Goal: Information Seeking & Learning: Learn about a topic

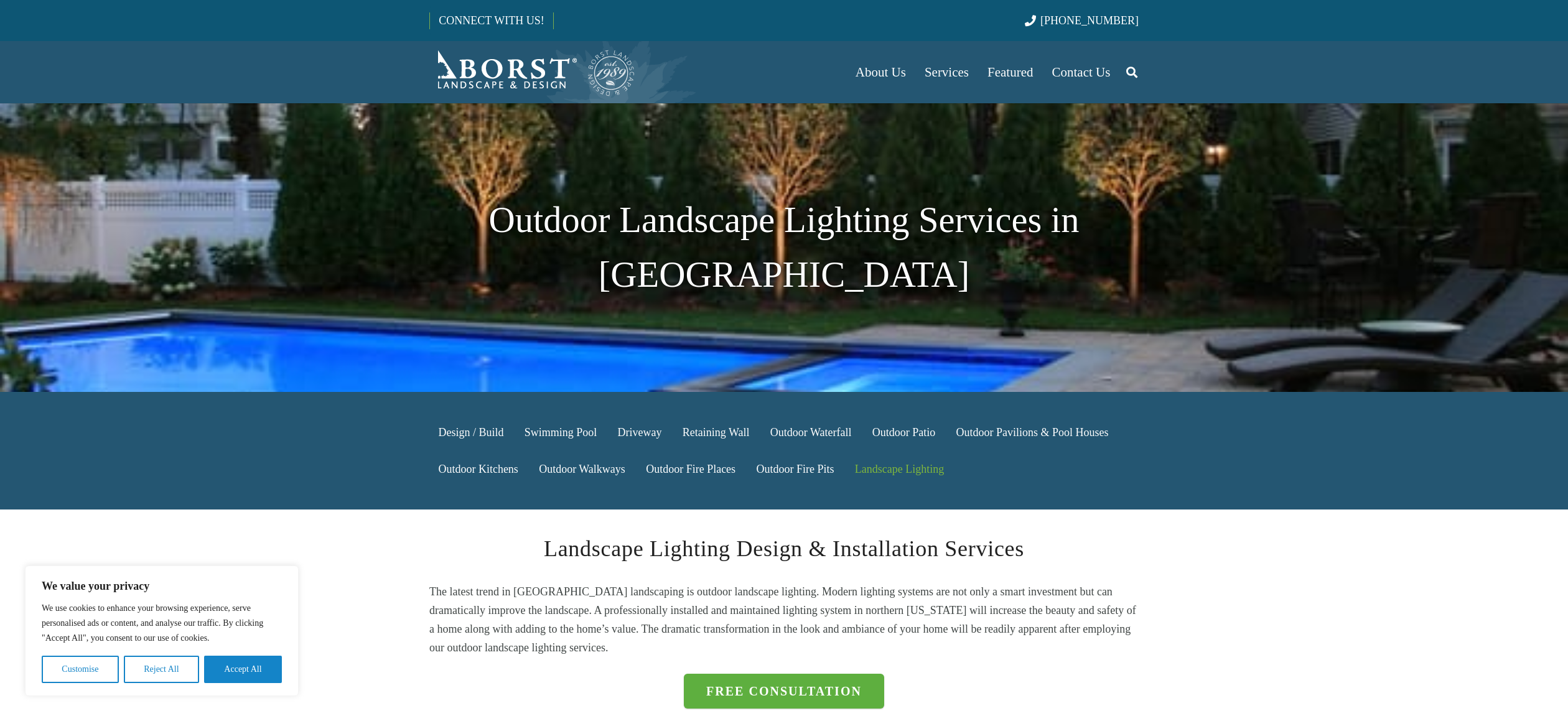
scroll to position [158, 0]
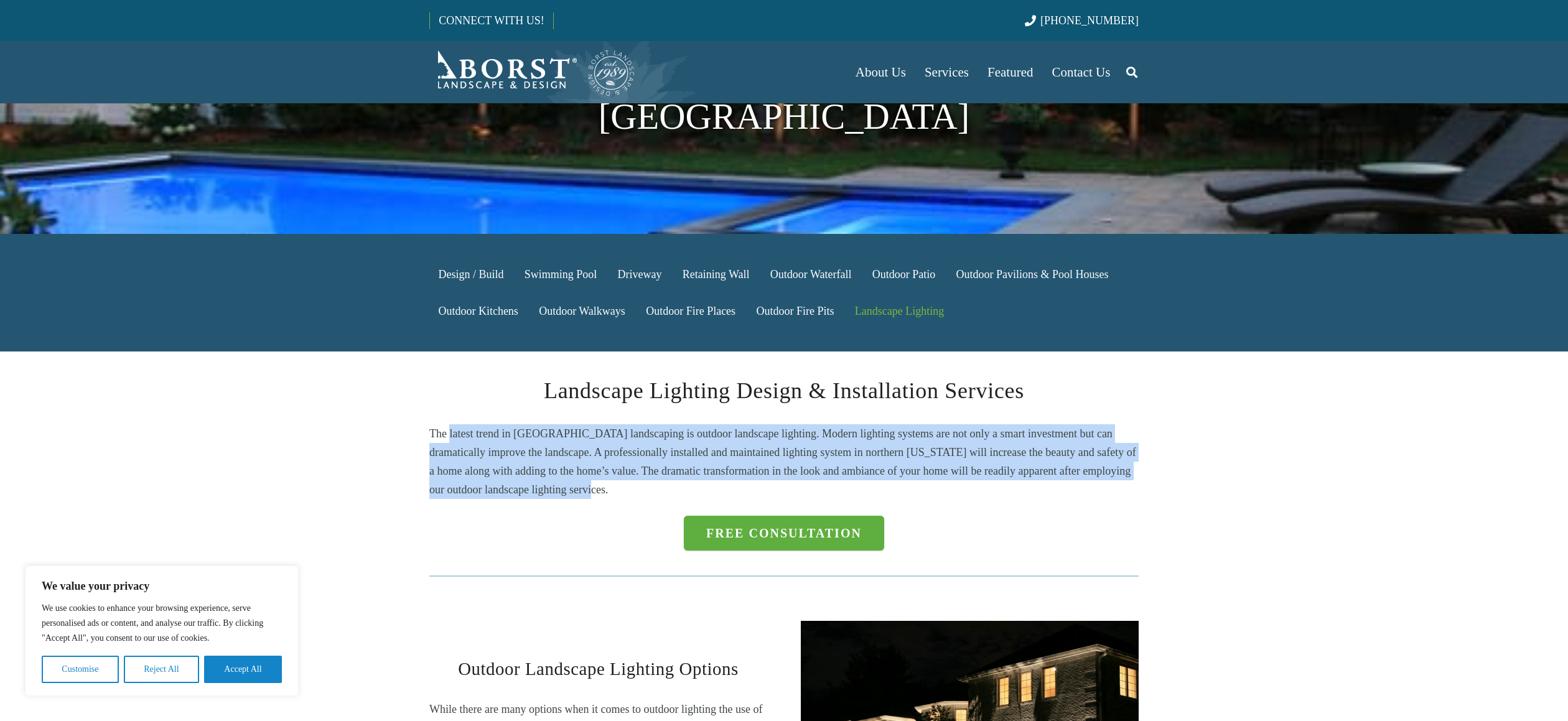
drag, startPoint x: 461, startPoint y: 387, endPoint x: 448, endPoint y: 384, distance: 13.3
click at [448, 424] on p "The latest trend in [GEOGRAPHIC_DATA] landscaping is outdoor landscape lighting…" at bounding box center [784, 462] width 710 height 75
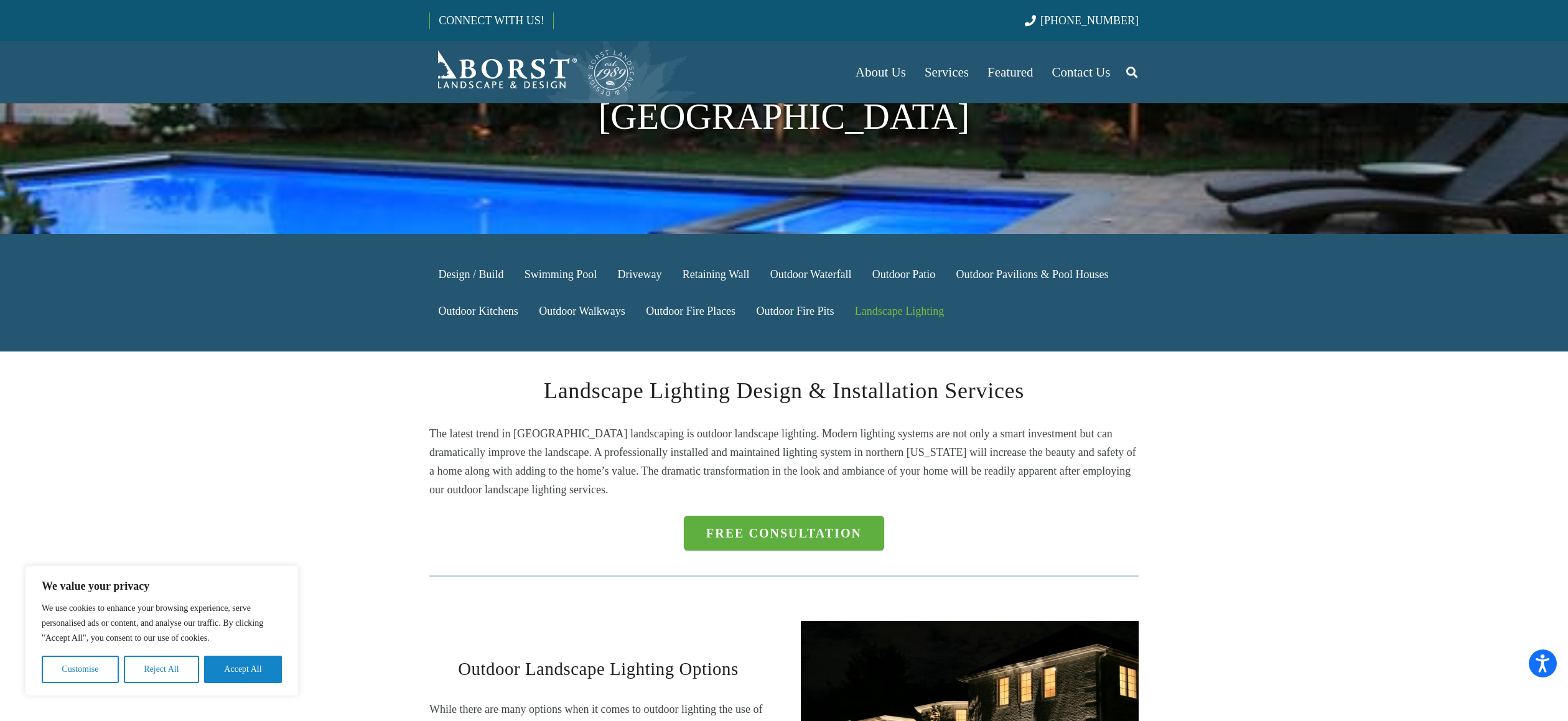
drag, startPoint x: 448, startPoint y: 384, endPoint x: 448, endPoint y: 377, distance: 7.0
click at [446, 424] on p "The latest trend in [GEOGRAPHIC_DATA] landscaping is outdoor landscape lighting…" at bounding box center [784, 462] width 710 height 75
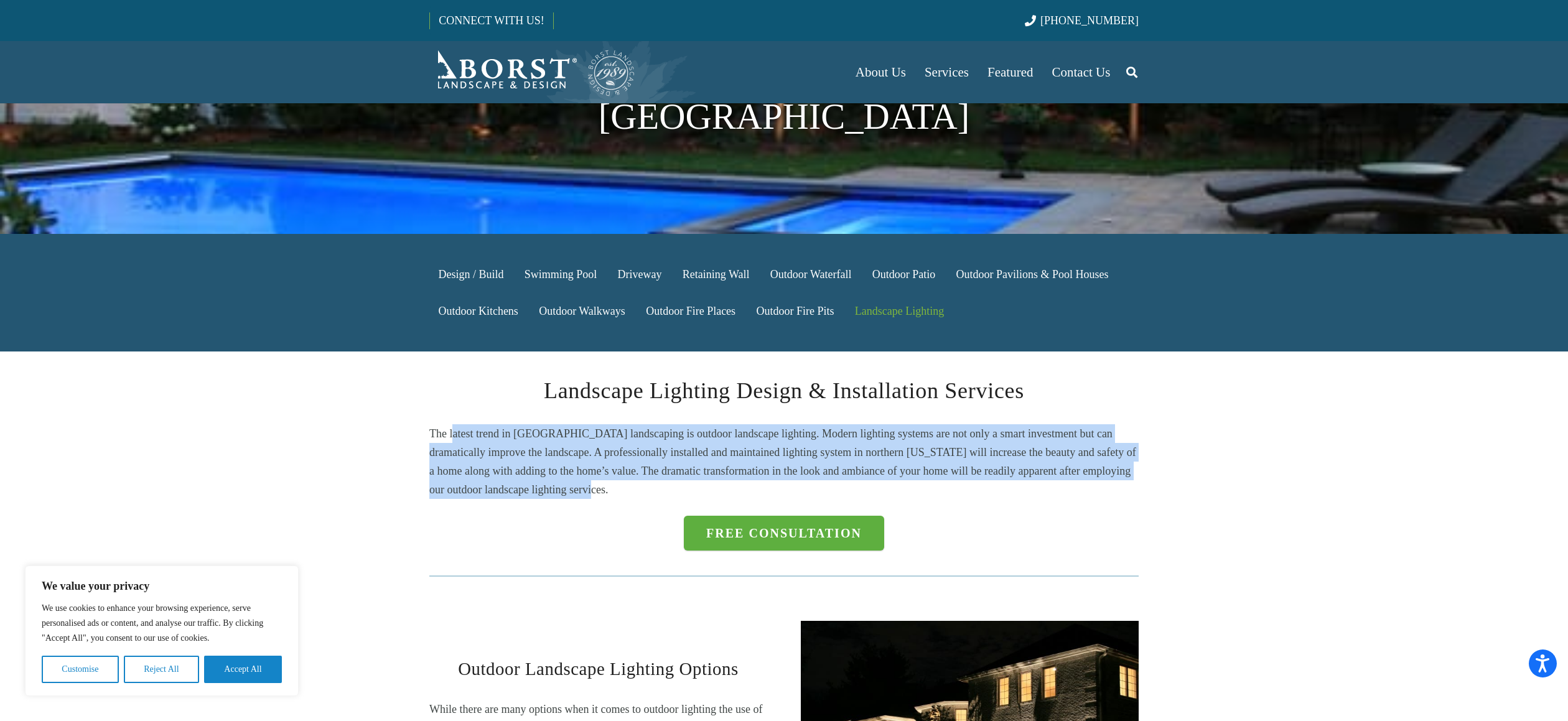
drag, startPoint x: 463, startPoint y: 380, endPoint x: 587, endPoint y: 435, distance: 135.7
click at [587, 435] on p "The latest trend in [GEOGRAPHIC_DATA] landscaping is outdoor landscape lighting…" at bounding box center [784, 462] width 710 height 75
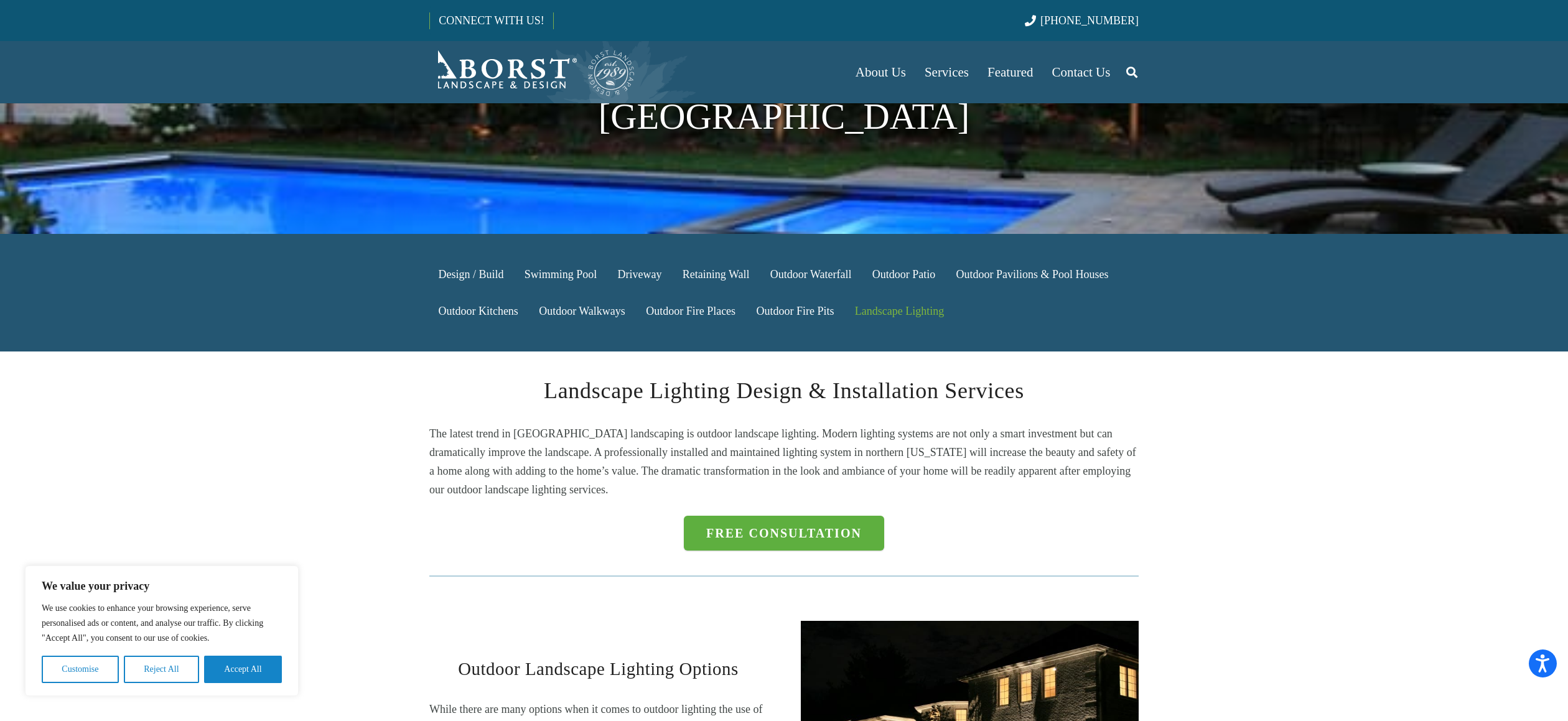
click at [587, 435] on p "The latest trend in [GEOGRAPHIC_DATA] landscaping is outdoor landscape lighting…" at bounding box center [784, 462] width 710 height 75
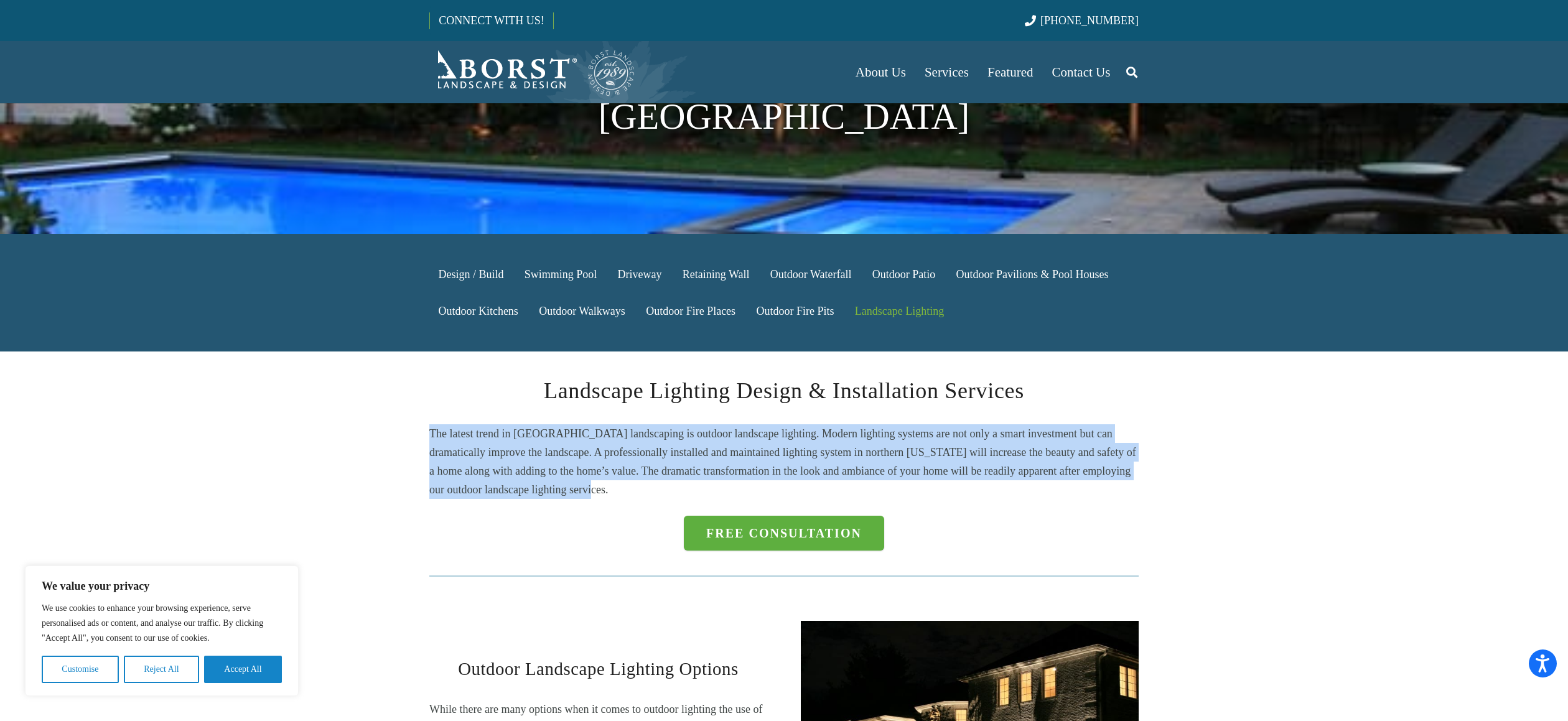
drag, startPoint x: 488, startPoint y: 396, endPoint x: 422, endPoint y: 383, distance: 67.3
click at [422, 383] on div "Landscape Lighting Design & Installation Services The latest trend in [GEOGRAPH…" at bounding box center [784, 486] width 743 height 225
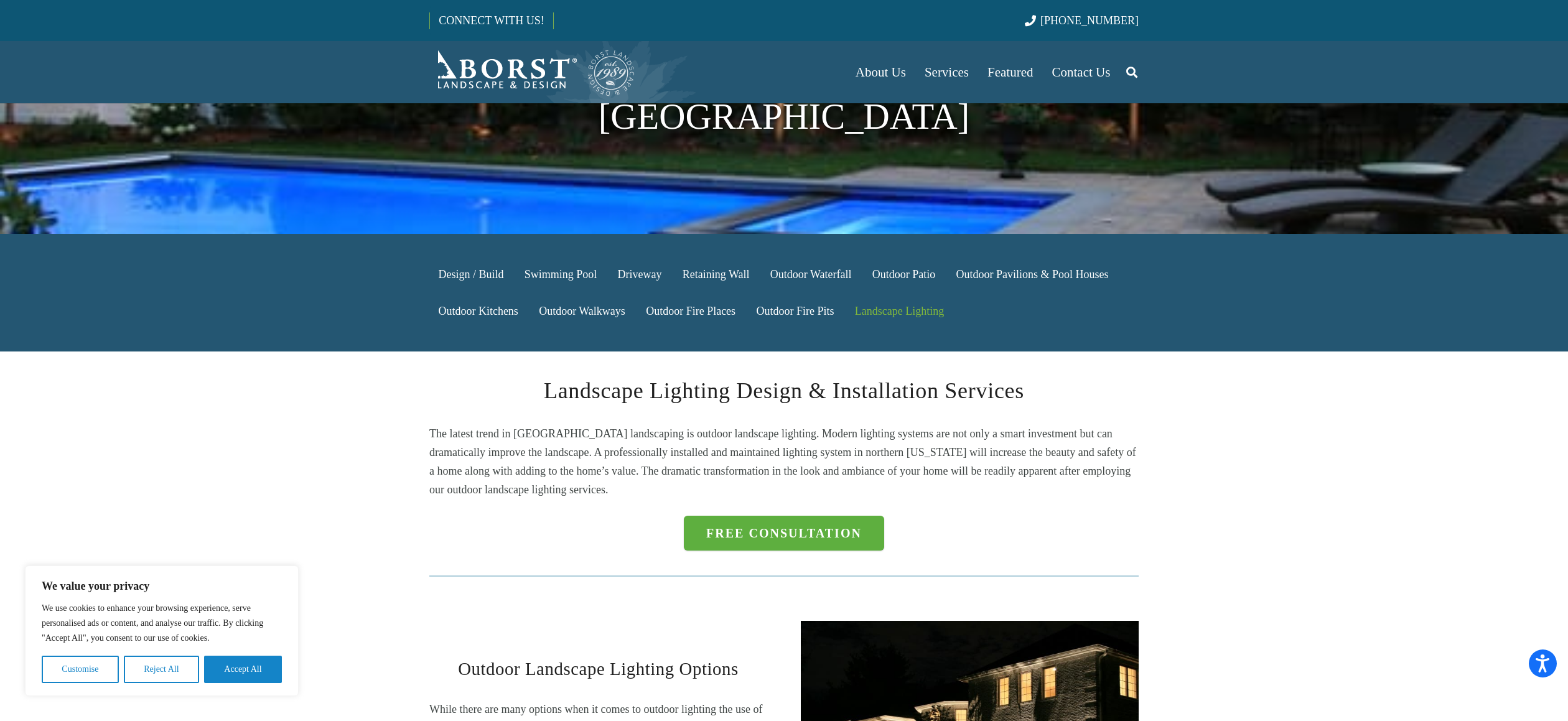
drag, startPoint x: 422, startPoint y: 383, endPoint x: 457, endPoint y: 381, distance: 35.1
click at [422, 382] on div "Landscape Lighting Design & Installation Services The latest trend in [GEOGRAPH…" at bounding box center [784, 486] width 743 height 225
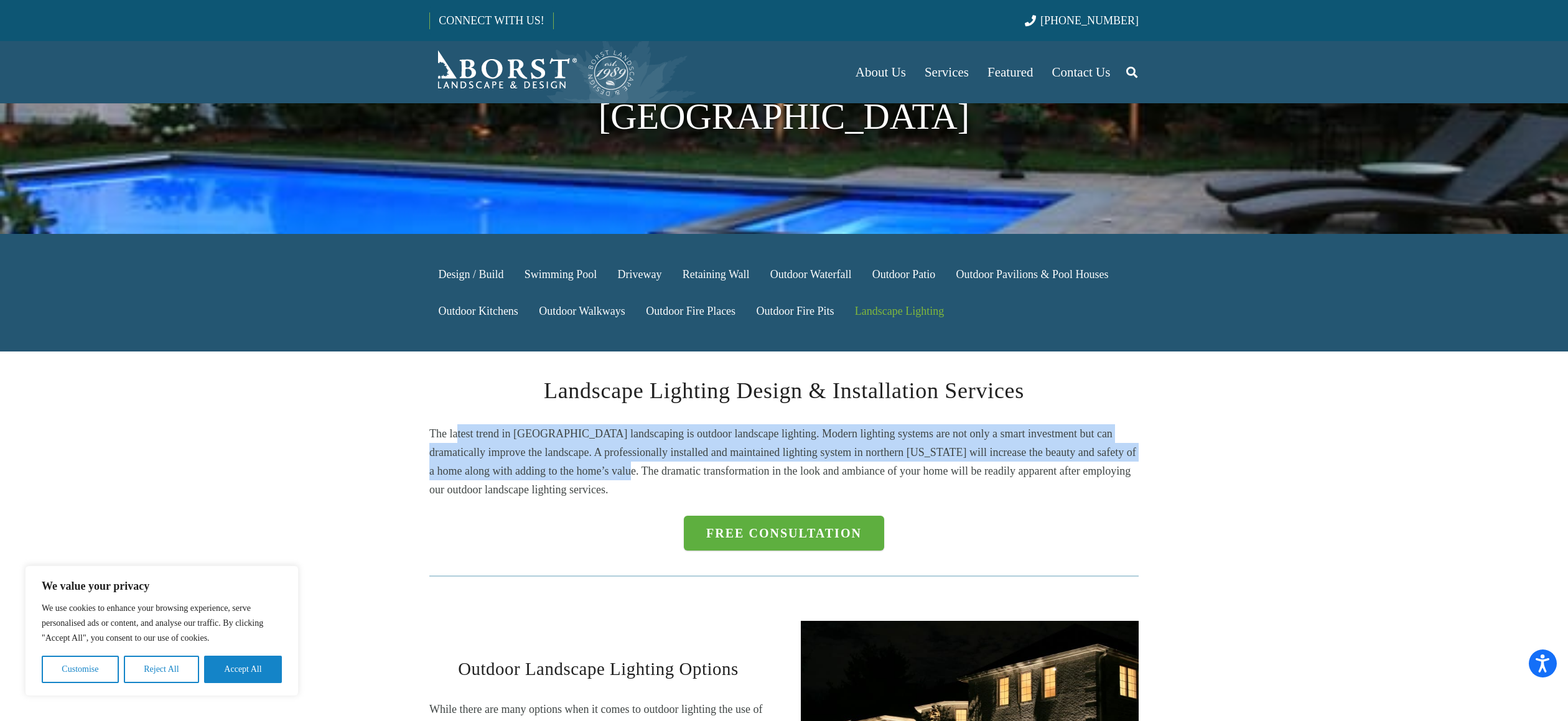
drag, startPoint x: 457, startPoint y: 381, endPoint x: 589, endPoint y: 426, distance: 139.5
click at [589, 426] on p "The latest trend in [GEOGRAPHIC_DATA] landscaping is outdoor landscape lighting…" at bounding box center [784, 462] width 710 height 75
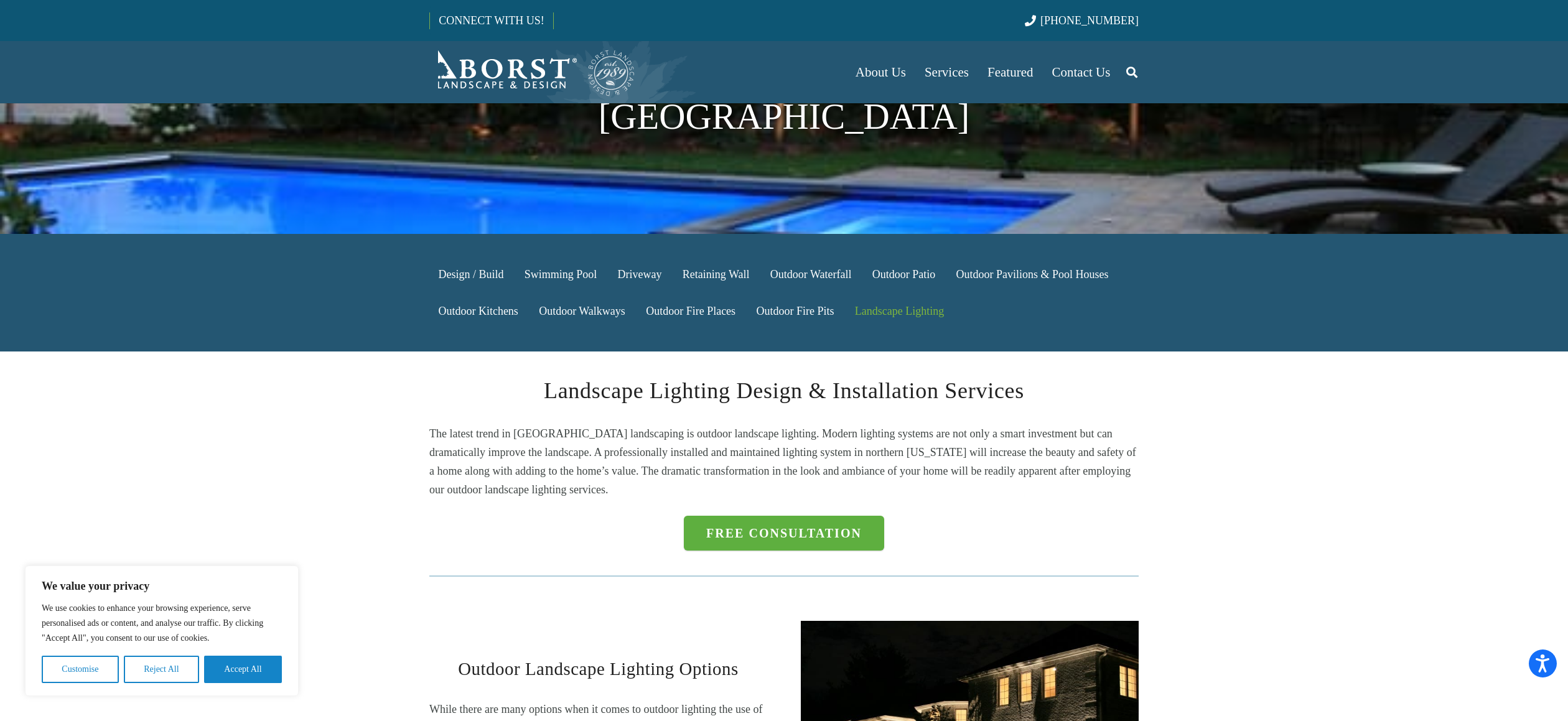
drag, startPoint x: 589, startPoint y: 426, endPoint x: 584, endPoint y: 432, distance: 7.8
click at [589, 426] on p "The latest trend in [GEOGRAPHIC_DATA] landscaping is outdoor landscape lighting…" at bounding box center [784, 462] width 710 height 75
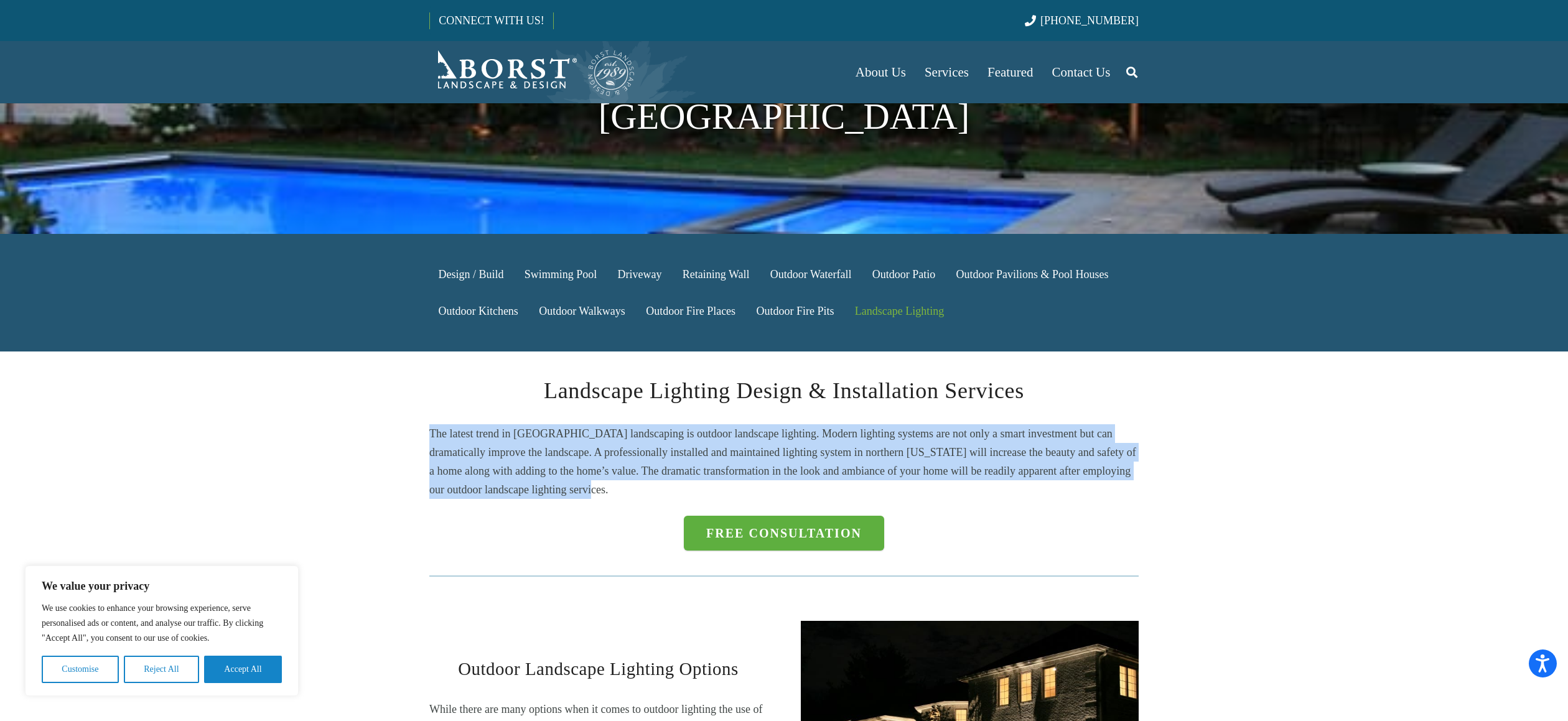
drag, startPoint x: 566, startPoint y: 428, endPoint x: 422, endPoint y: 373, distance: 154.1
click at [422, 374] on div "Landscape Lighting Design & Installation Services The latest trend in [GEOGRAPH…" at bounding box center [784, 486] width 743 height 225
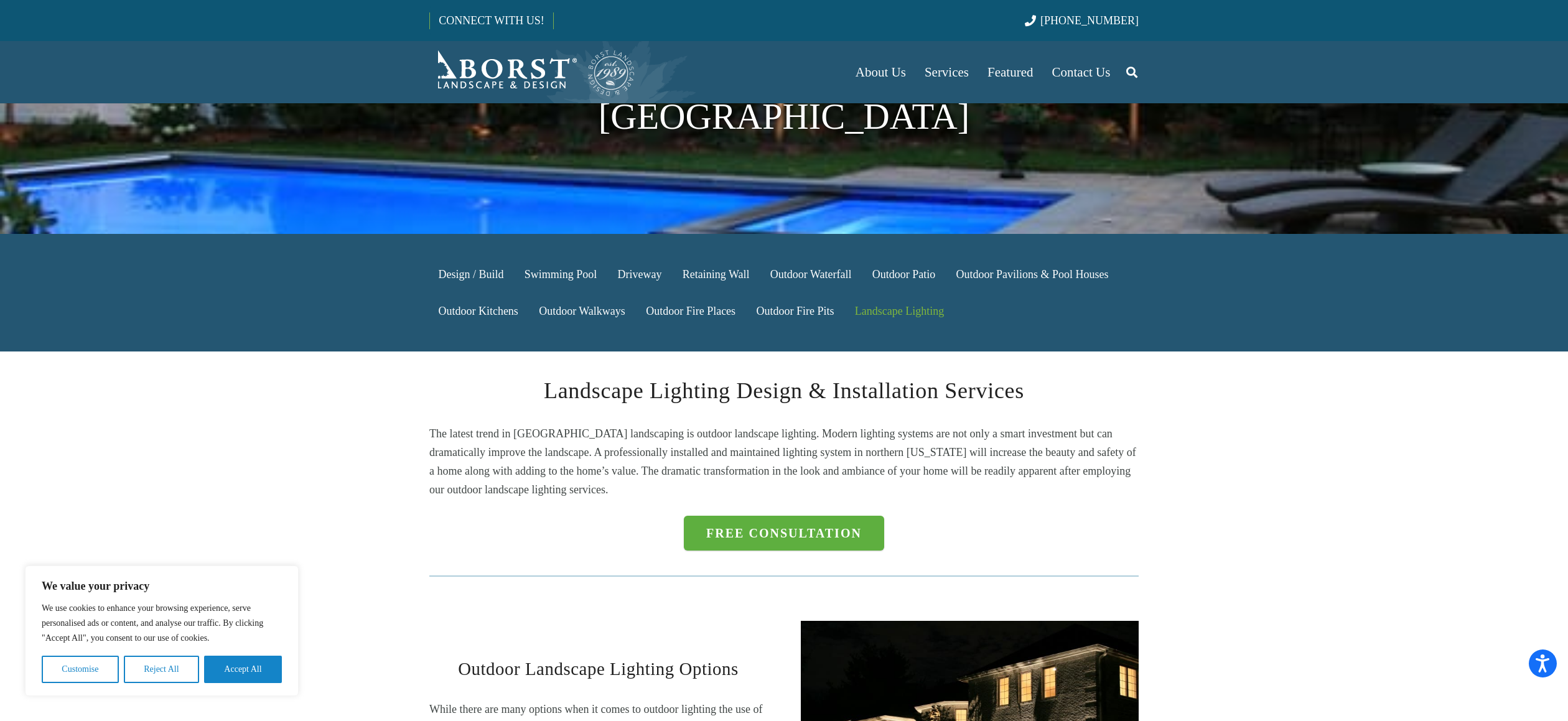
drag, startPoint x: 422, startPoint y: 373, endPoint x: 436, endPoint y: 372, distance: 14.0
click at [422, 374] on div "Landscape Lighting Design & Installation Services The latest trend in [GEOGRAPH…" at bounding box center [784, 486] width 743 height 225
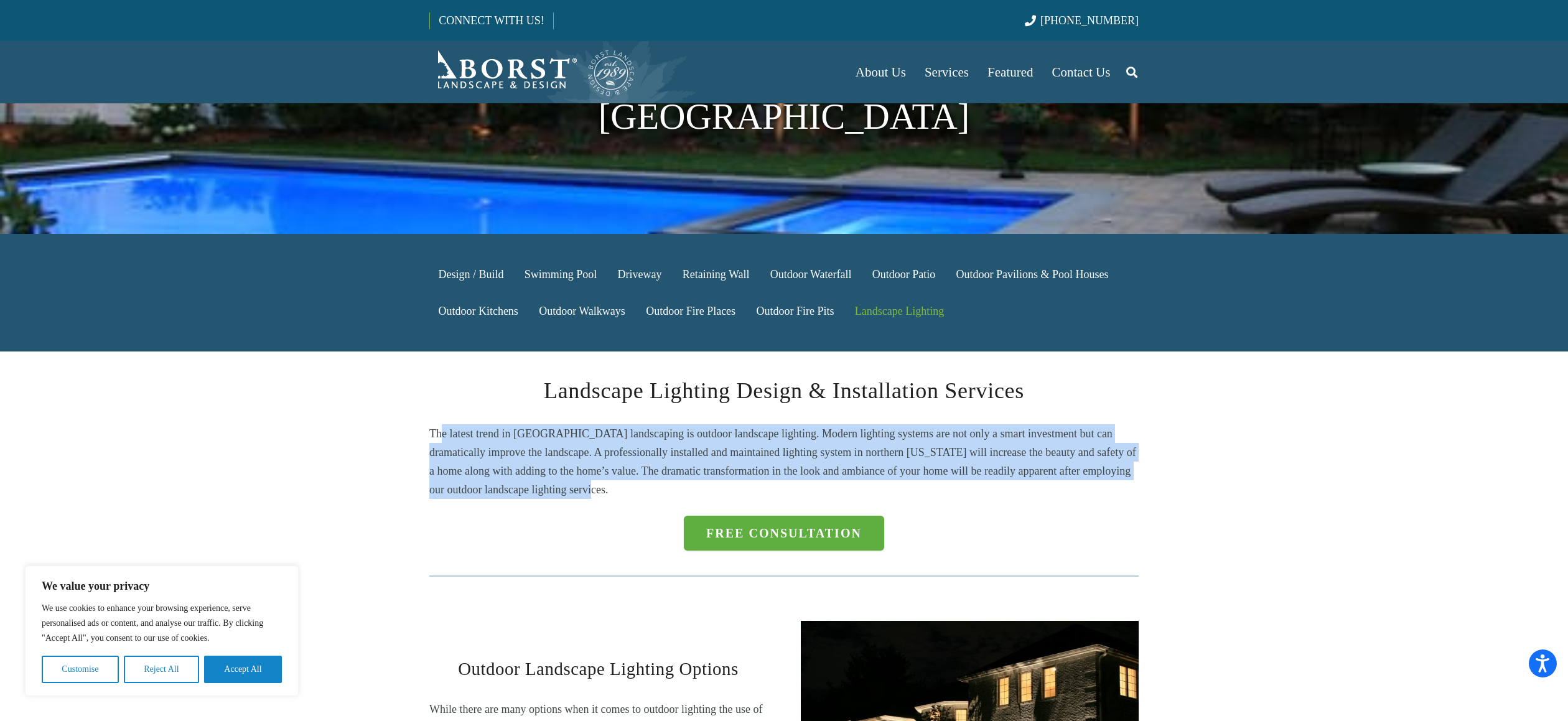
drag, startPoint x: 469, startPoint y: 383, endPoint x: 596, endPoint y: 441, distance: 139.6
click at [596, 440] on p "The latest trend in [GEOGRAPHIC_DATA] landscaping is outdoor landscape lighting…" at bounding box center [784, 462] width 710 height 75
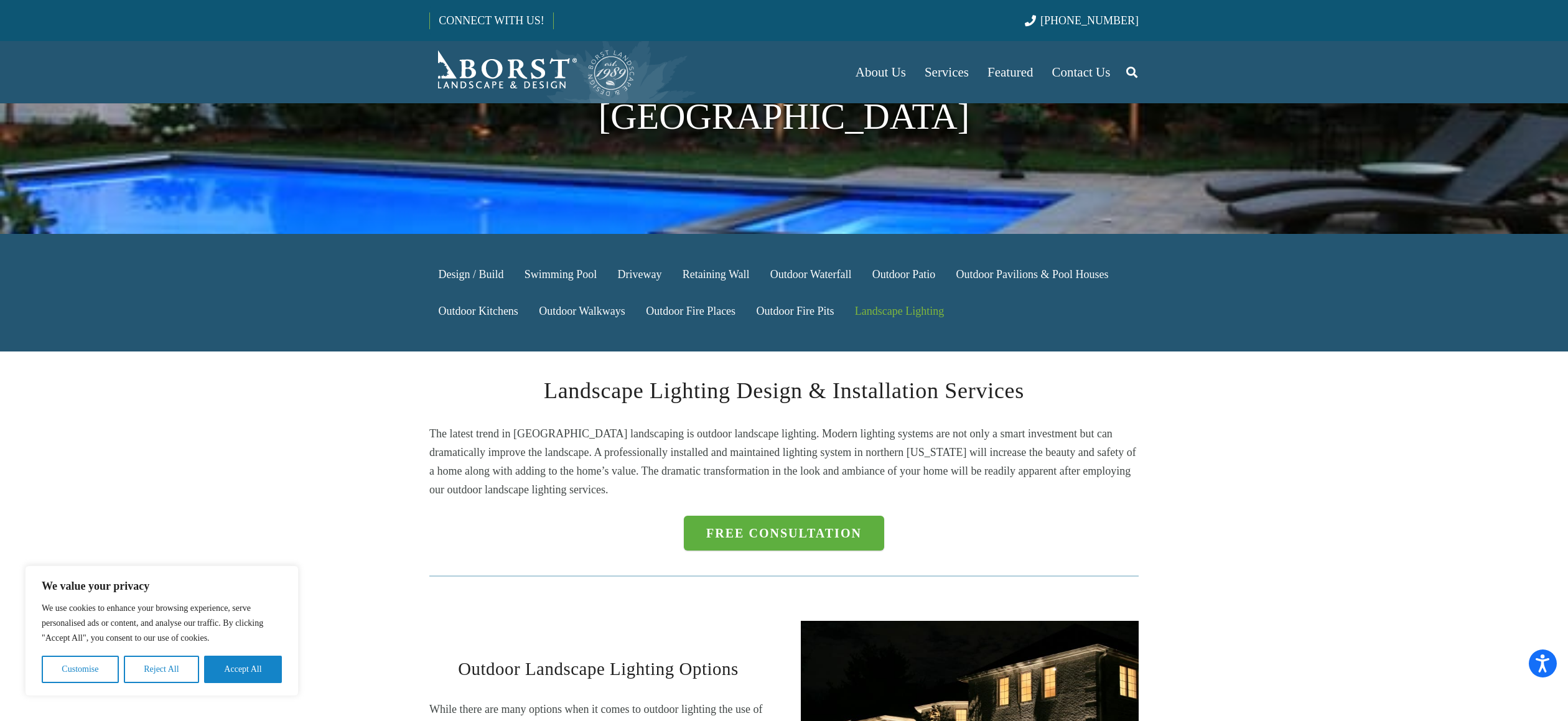
drag, startPoint x: 596, startPoint y: 441, endPoint x: 588, endPoint y: 441, distance: 8.0
click at [596, 441] on p "The latest trend in [GEOGRAPHIC_DATA] landscaping is outdoor landscape lighting…" at bounding box center [784, 462] width 710 height 75
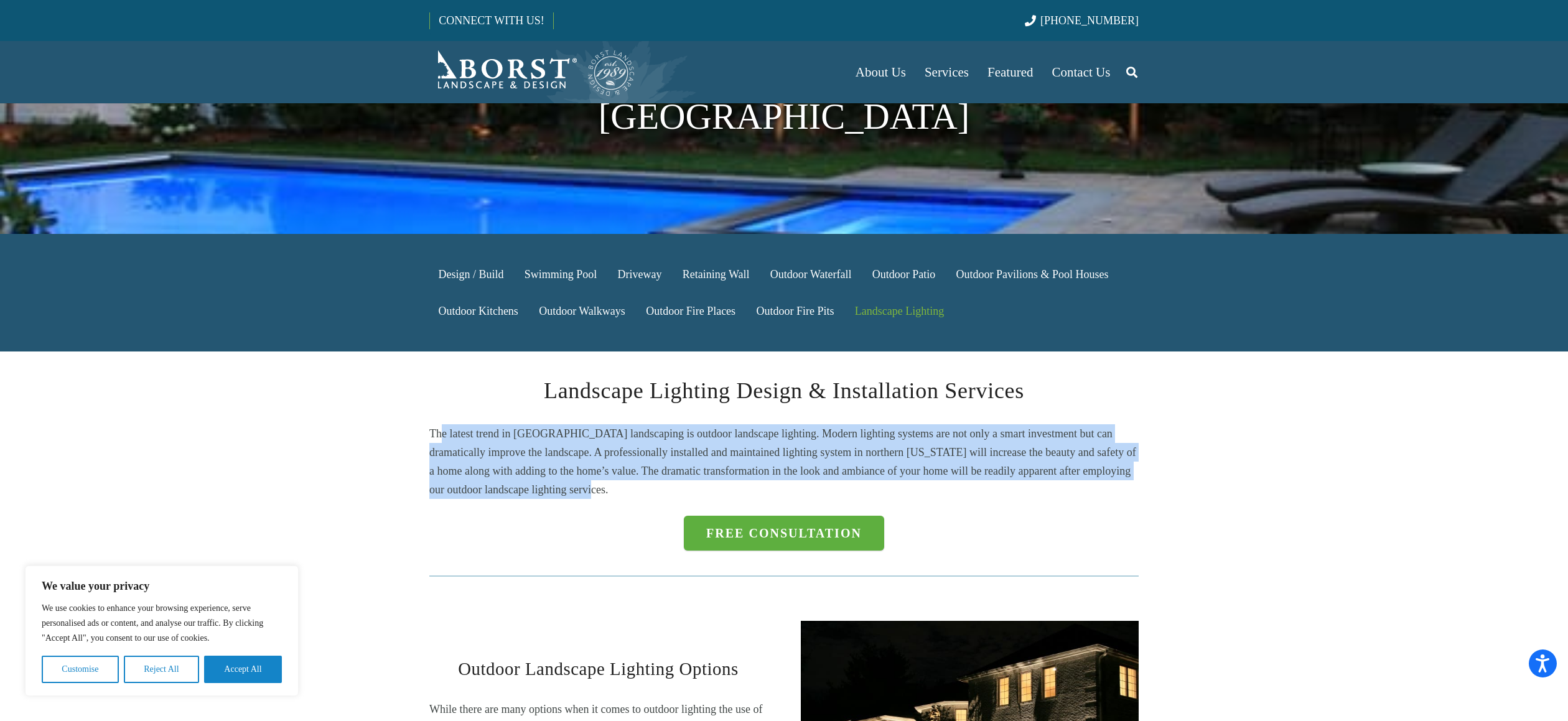
drag, startPoint x: 482, startPoint y: 392, endPoint x: 440, endPoint y: 380, distance: 43.7
click at [440, 424] on p "The latest trend in [GEOGRAPHIC_DATA] landscaping is outdoor landscape lighting…" at bounding box center [784, 462] width 710 height 75
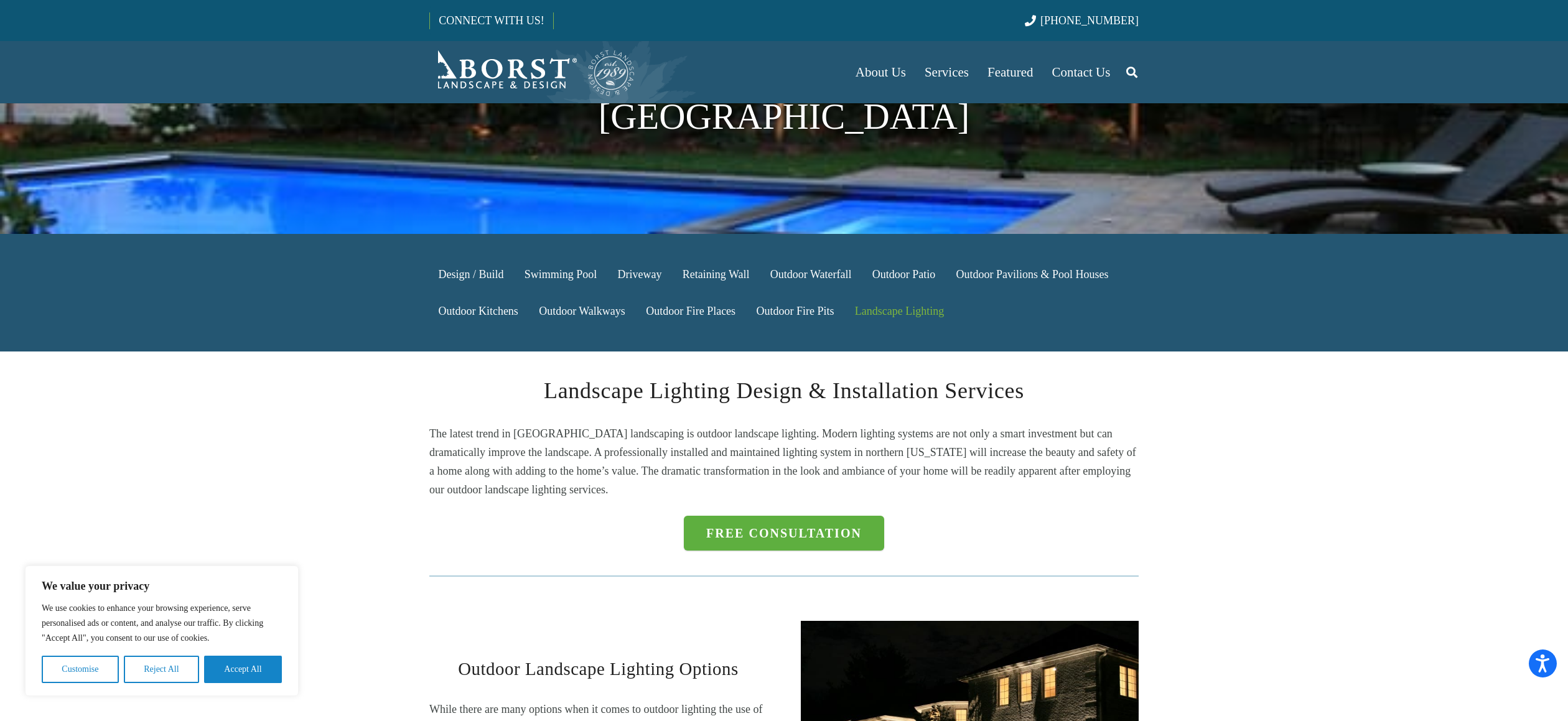
click at [438, 424] on p "The latest trend in [GEOGRAPHIC_DATA] landscaping is outdoor landscape lighting…" at bounding box center [784, 462] width 710 height 75
click at [564, 432] on p "The latest trend in [GEOGRAPHIC_DATA] landscaping is outdoor landscape lighting…" at bounding box center [784, 462] width 710 height 75
click at [426, 374] on div "Landscape Lighting Design & Installation Services The latest trend in [GEOGRAPH…" at bounding box center [784, 486] width 743 height 225
click at [425, 374] on div "Landscape Lighting Design & Installation Services The latest trend in [GEOGRAPH…" at bounding box center [784, 486] width 743 height 225
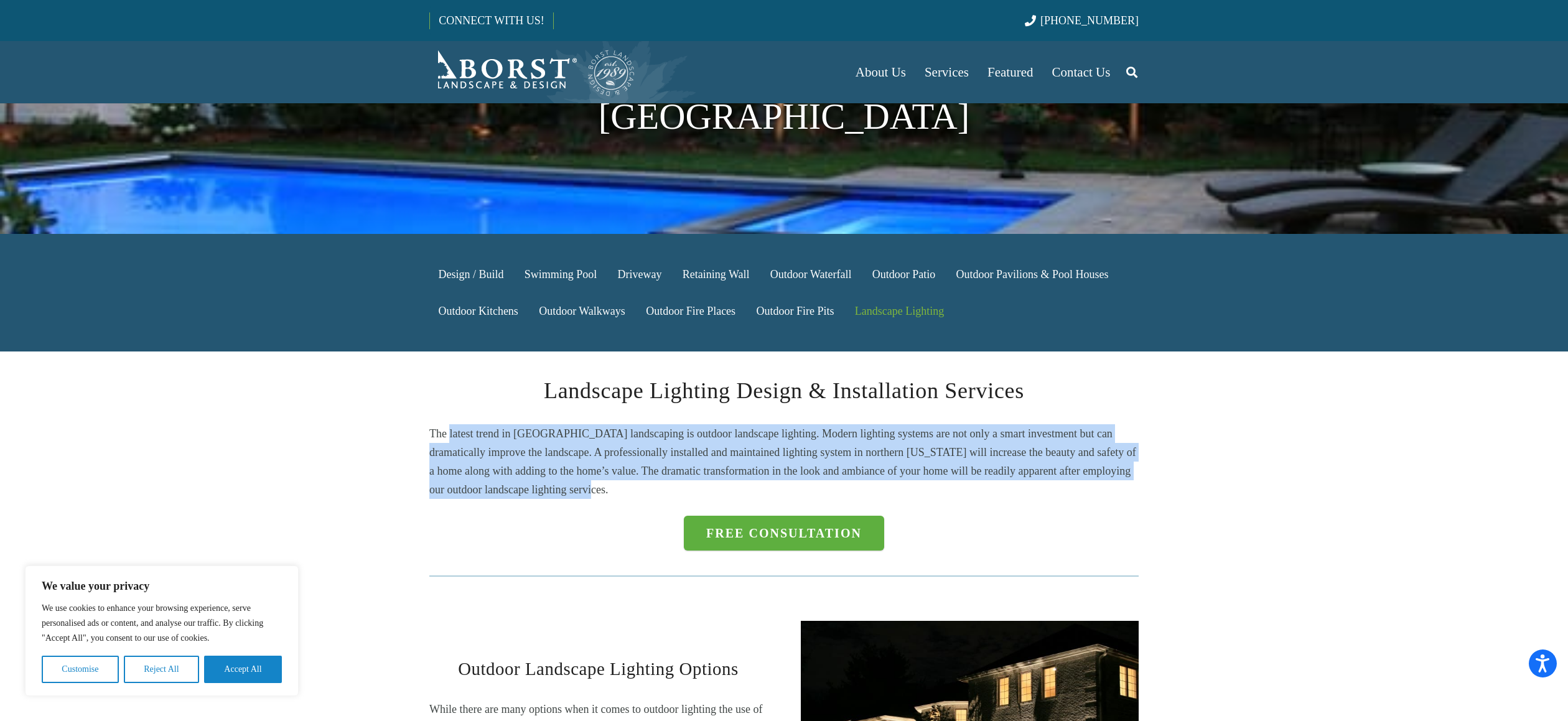
drag, startPoint x: 558, startPoint y: 428, endPoint x: 567, endPoint y: 434, distance: 10.8
click at [567, 434] on p "The latest trend in [GEOGRAPHIC_DATA] landscaping is outdoor landscape lighting…" at bounding box center [784, 462] width 710 height 75
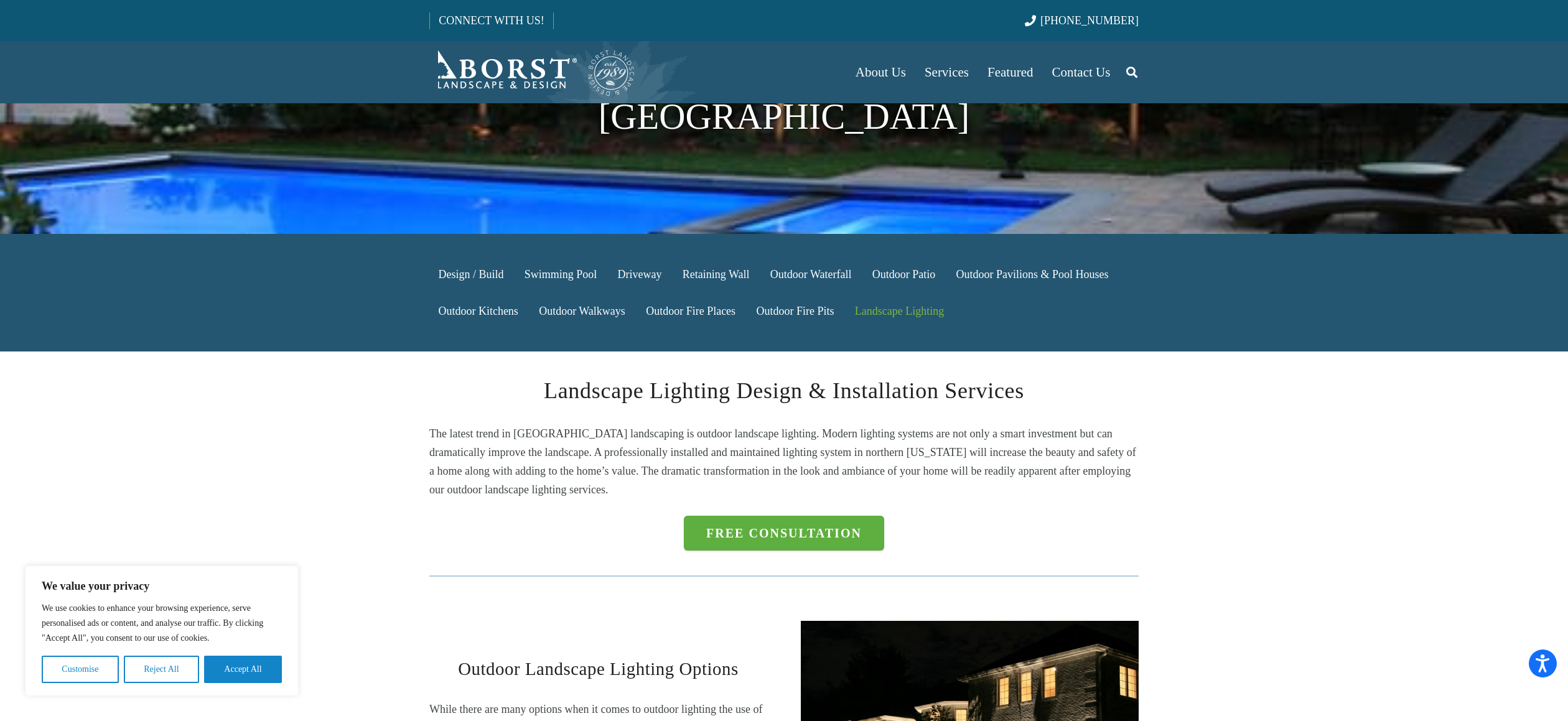
click at [567, 434] on p "The latest trend in [GEOGRAPHIC_DATA] landscaping is outdoor landscape lighting…" at bounding box center [784, 462] width 710 height 75
click at [564, 424] on p "The latest trend in [GEOGRAPHIC_DATA] landscaping is outdoor landscape lighting…" at bounding box center [784, 462] width 710 height 75
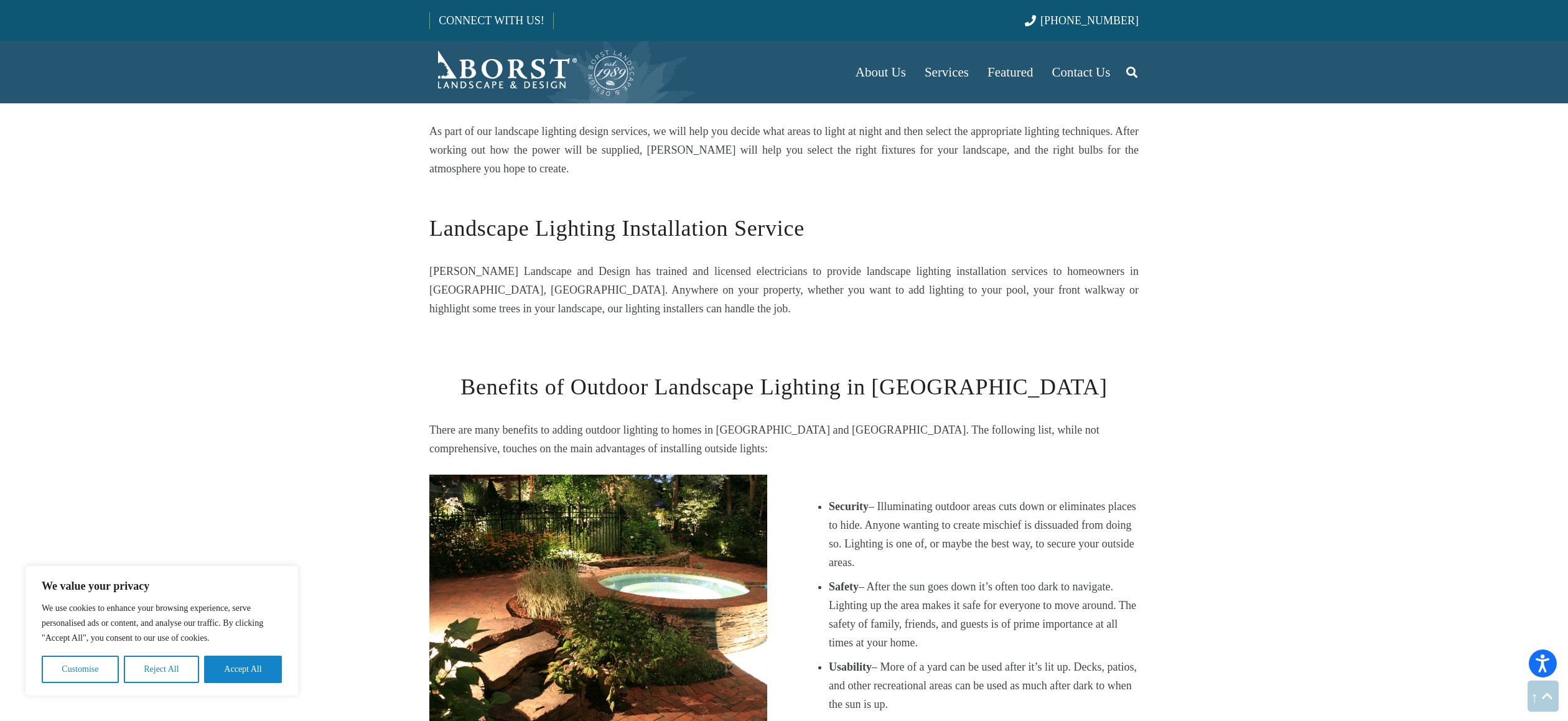
scroll to position [979, 0]
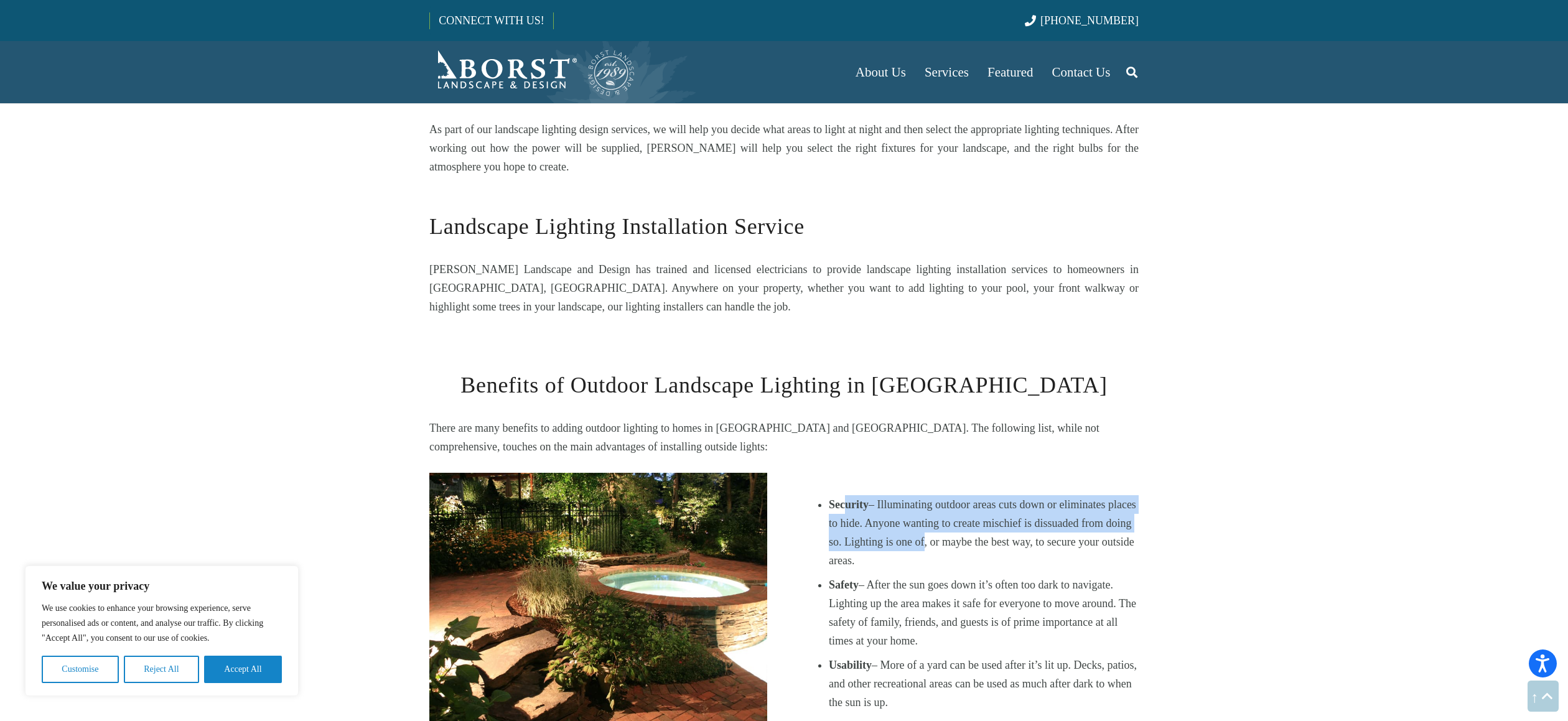
drag, startPoint x: 868, startPoint y: 449, endPoint x: 951, endPoint y: 495, distance: 94.9
click at [951, 495] on li "Security – Illuminating outdoor areas cuts down or eliminates places to hide. A…" at bounding box center [984, 532] width 310 height 75
drag, startPoint x: 951, startPoint y: 495, endPoint x: 938, endPoint y: 506, distance: 17.0
click at [951, 496] on li "Security – Illuminating outdoor areas cuts down or eliminates places to hide. A…" at bounding box center [984, 532] width 310 height 75
drag, startPoint x: 938, startPoint y: 506, endPoint x: 845, endPoint y: 451, distance: 108.0
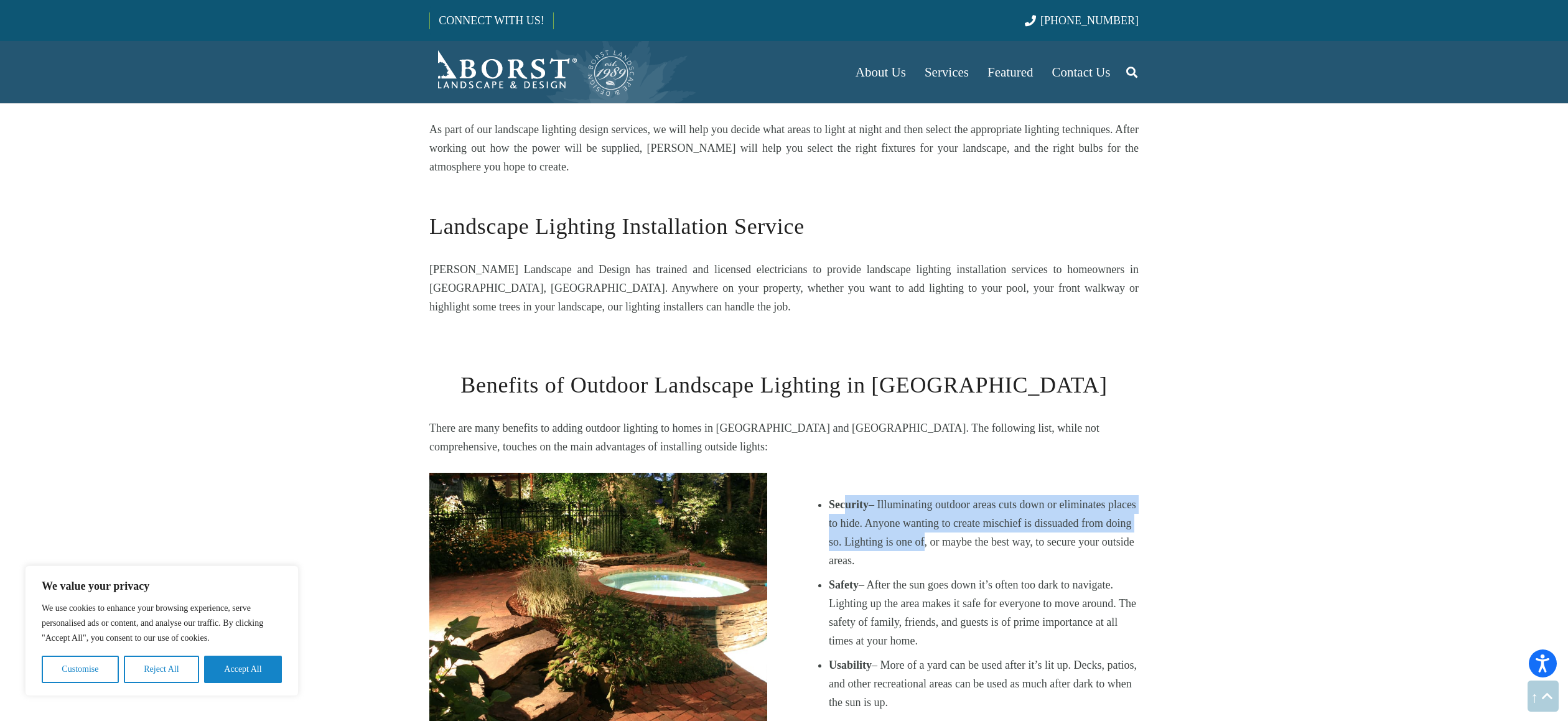
click at [845, 495] on li "Security – Illuminating outdoor areas cuts down or eliminates places to hide. A…" at bounding box center [984, 532] width 310 height 75
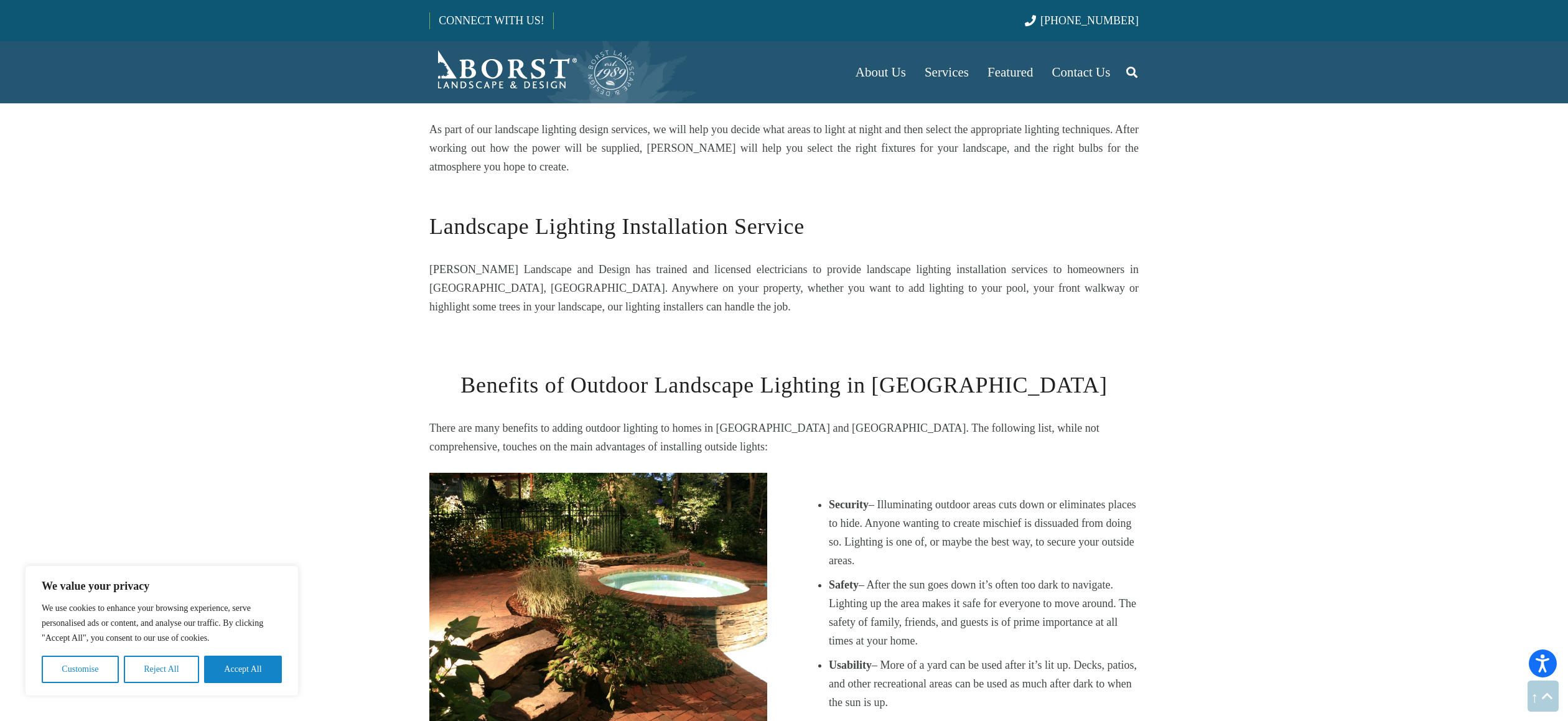
drag, startPoint x: 845, startPoint y: 451, endPoint x: 858, endPoint y: 451, distance: 13.0
click at [844, 498] on b "Security" at bounding box center [849, 504] width 40 height 12
drag, startPoint x: 858, startPoint y: 451, endPoint x: 954, endPoint y: 502, distance: 108.7
click at [954, 502] on li "Security – Illuminating outdoor areas cuts down or eliminates places to hide. A…" at bounding box center [984, 532] width 310 height 75
click at [954, 504] on li "Security – Illuminating outdoor areas cuts down or eliminates places to hide. A…" at bounding box center [984, 532] width 310 height 75
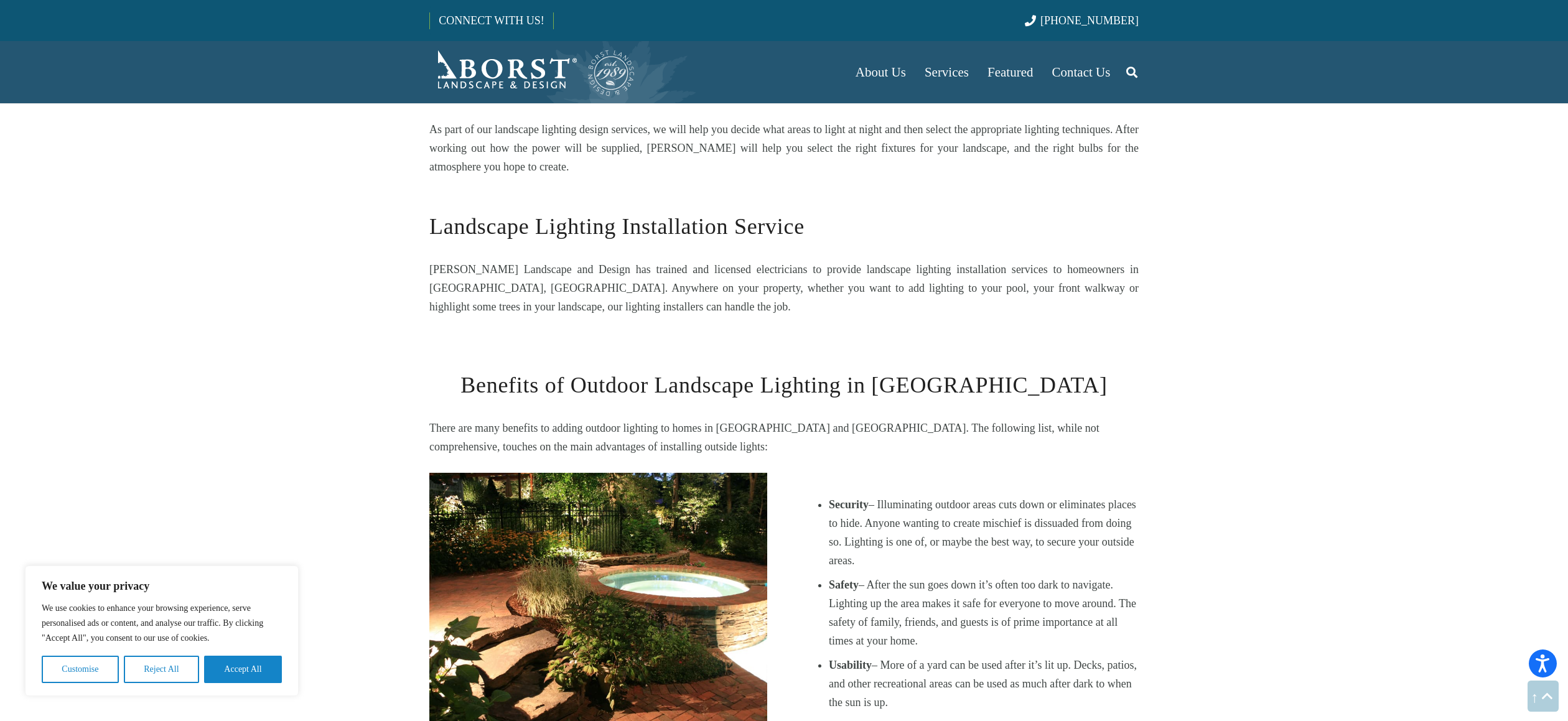
drag, startPoint x: 928, startPoint y: 495, endPoint x: 842, endPoint y: 444, distance: 100.0
click at [842, 495] on li "Security – Illuminating outdoor areas cuts down or eliminates places to hide. A…" at bounding box center [984, 532] width 310 height 75
drag, startPoint x: 842, startPoint y: 444, endPoint x: 837, endPoint y: 439, distance: 7.1
click at [841, 498] on b "Security" at bounding box center [849, 504] width 40 height 12
drag, startPoint x: 845, startPoint y: 445, endPoint x: 957, endPoint y: 513, distance: 131.0
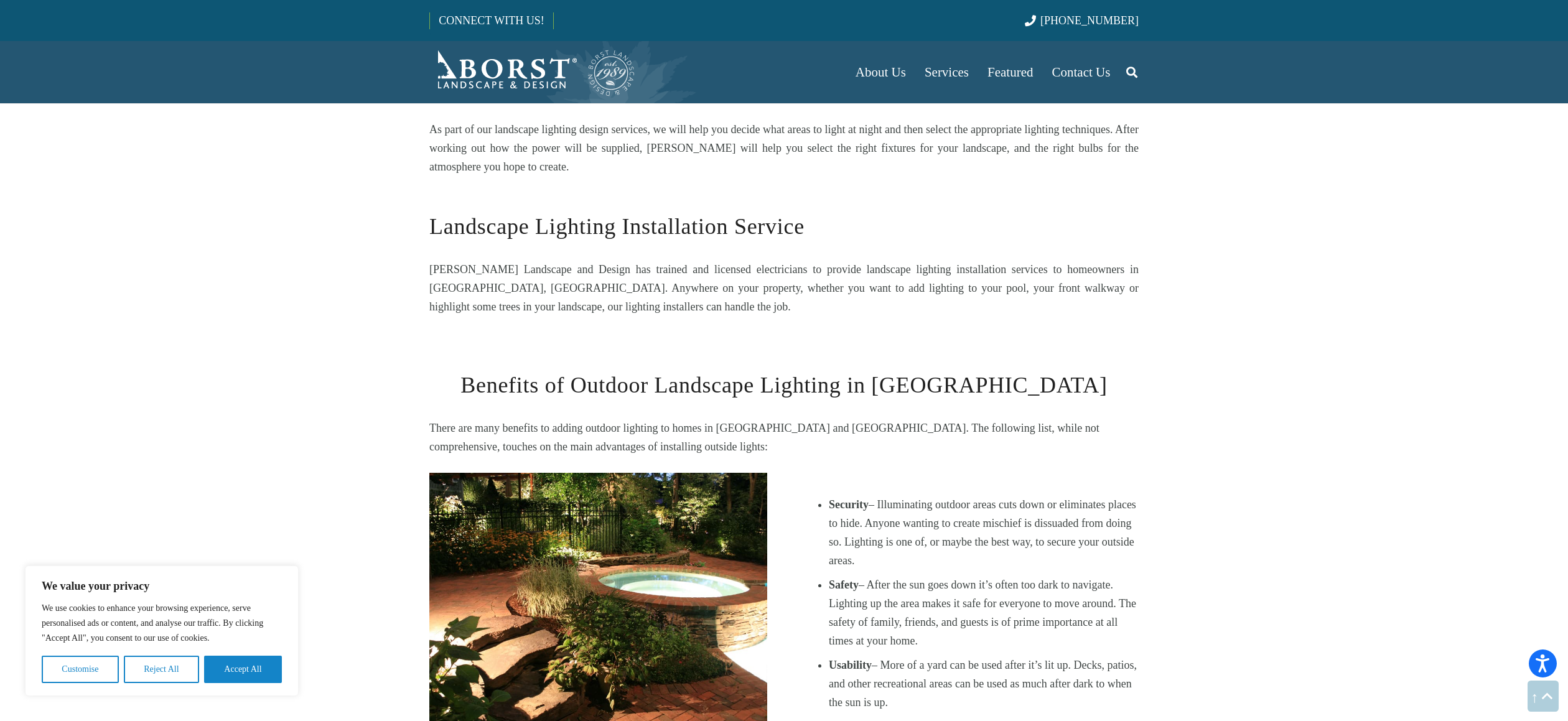
click at [957, 513] on li "Security – Illuminating outdoor areas cuts down or eliminates places to hide. A…" at bounding box center [984, 532] width 310 height 75
drag, startPoint x: 930, startPoint y: 496, endPoint x: 841, endPoint y: 445, distance: 102.6
click at [841, 495] on li "Security – Illuminating outdoor areas cuts down or eliminates places to hide. A…" at bounding box center [984, 532] width 310 height 75
click at [839, 498] on b "Security" at bounding box center [849, 504] width 40 height 12
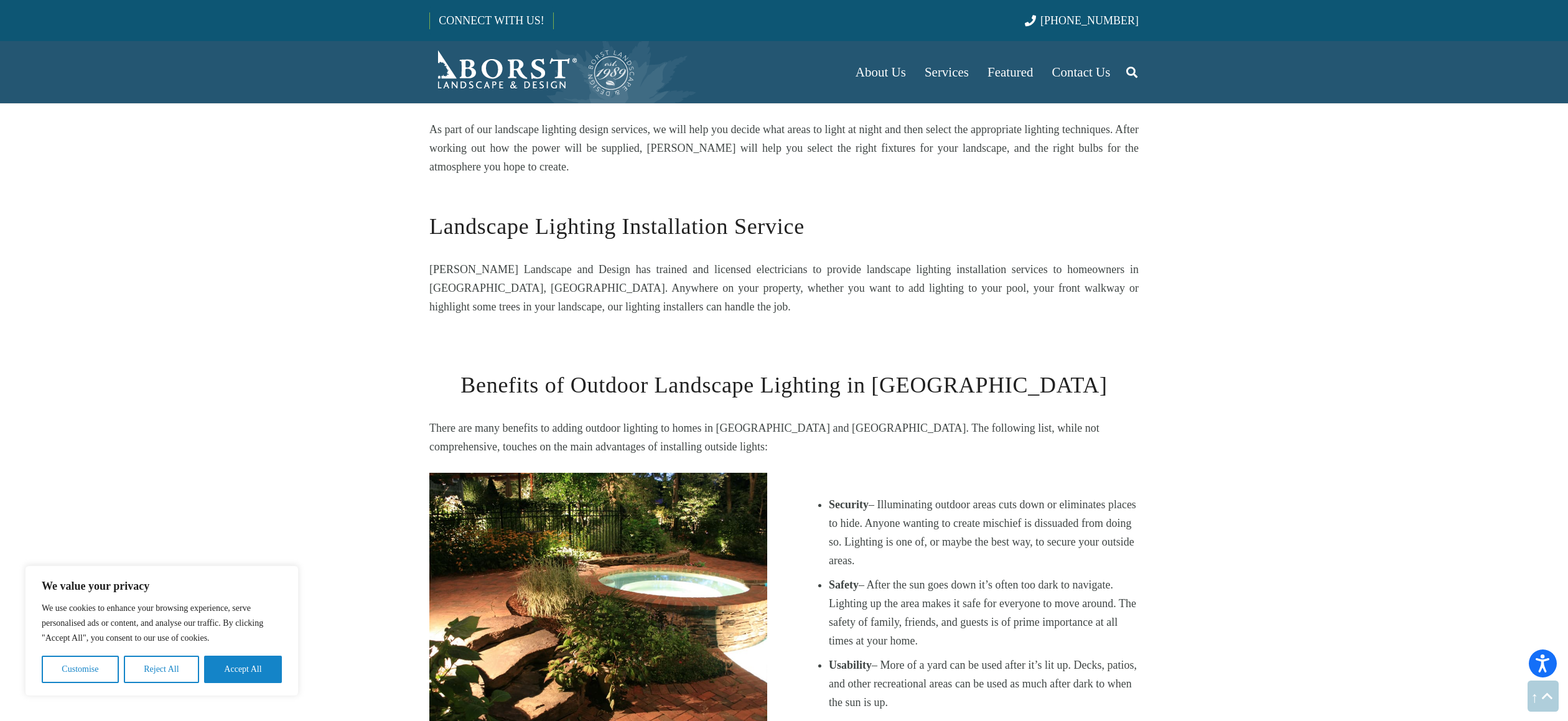
drag, startPoint x: 900, startPoint y: 469, endPoint x: 959, endPoint y: 512, distance: 73.0
click at [959, 512] on li "Security – Illuminating outdoor areas cuts down or eliminates places to hide. A…" at bounding box center [984, 532] width 310 height 75
click at [845, 495] on li "Security – Illuminating outdoor areas cuts down or eliminates places to hide. A…" at bounding box center [984, 532] width 310 height 75
click at [845, 498] on b "Security" at bounding box center [849, 504] width 40 height 12
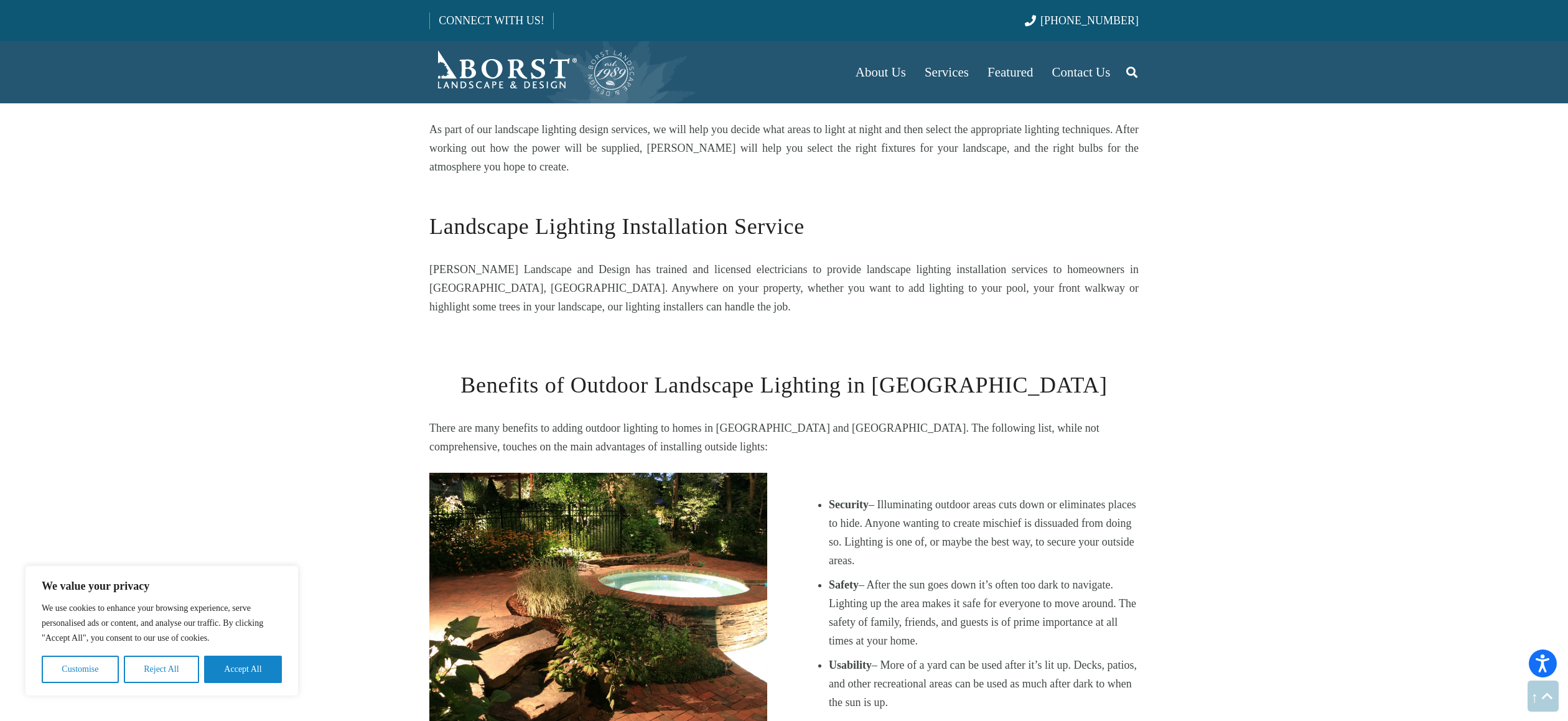
click at [926, 508] on li "Security – Illuminating outdoor areas cuts down or eliminates places to hide. A…" at bounding box center [984, 532] width 310 height 75
drag, startPoint x: 923, startPoint y: 506, endPoint x: 857, endPoint y: 450, distance: 86.6
click at [857, 495] on li "Security – Illuminating outdoor areas cuts down or eliminates places to hide. A…" at bounding box center [984, 532] width 310 height 75
click at [856, 498] on b "Security" at bounding box center [849, 504] width 40 height 12
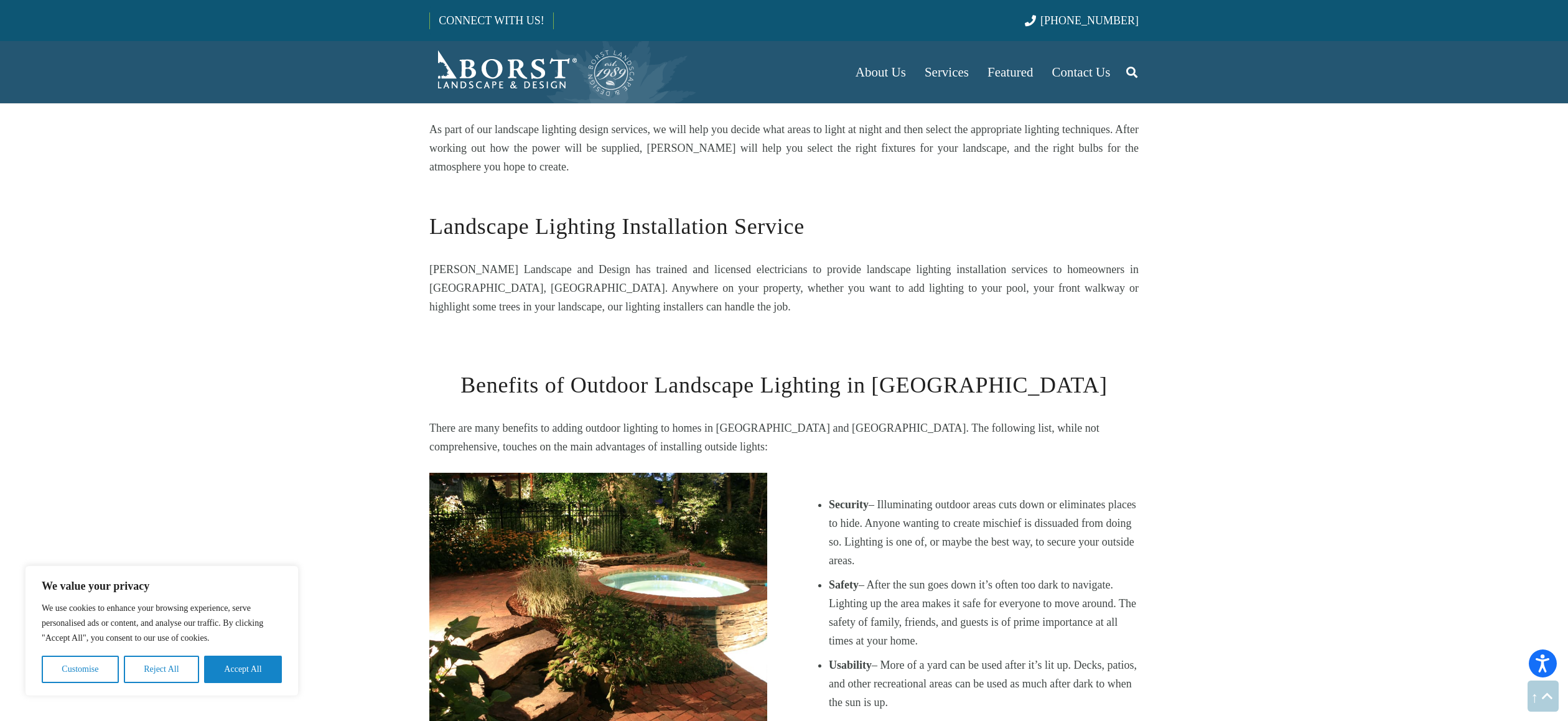
drag, startPoint x: 858, startPoint y: 447, endPoint x: 945, endPoint y: 511, distance: 108.0
click at [945, 511] on li "Security – Illuminating outdoor areas cuts down or eliminates places to hide. A…" at bounding box center [984, 532] width 310 height 75
drag, startPoint x: 847, startPoint y: 453, endPoint x: 833, endPoint y: 447, distance: 15.2
click at [833, 495] on li "Security – Illuminating outdoor areas cuts down or eliminates places to hide. A…" at bounding box center [984, 532] width 310 height 75
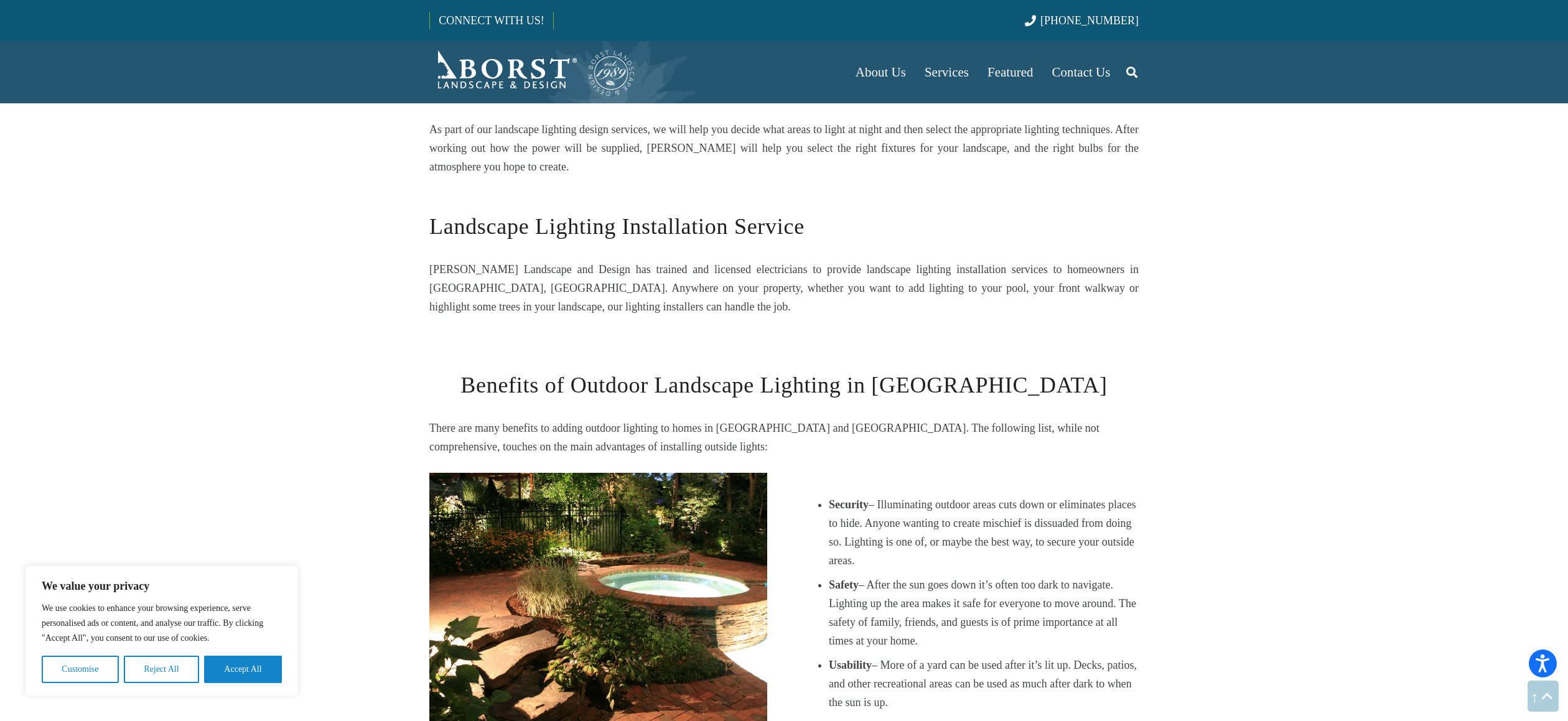
click at [832, 498] on b "Security" at bounding box center [849, 504] width 40 height 12
click at [923, 508] on li "Security – Illuminating outdoor areas cuts down or eliminates places to hide. A…" at bounding box center [984, 532] width 310 height 75
click at [923, 508] on li "Security – Illuminating outdoor areas cuts down or eliminates places to hide. A…" at bounding box center [984, 532] width 310 height 75
click at [836, 495] on li "Security – Illuminating outdoor areas cuts down or eliminates places to hide. A…" at bounding box center [984, 532] width 310 height 75
click at [834, 498] on b "Security" at bounding box center [849, 504] width 40 height 12
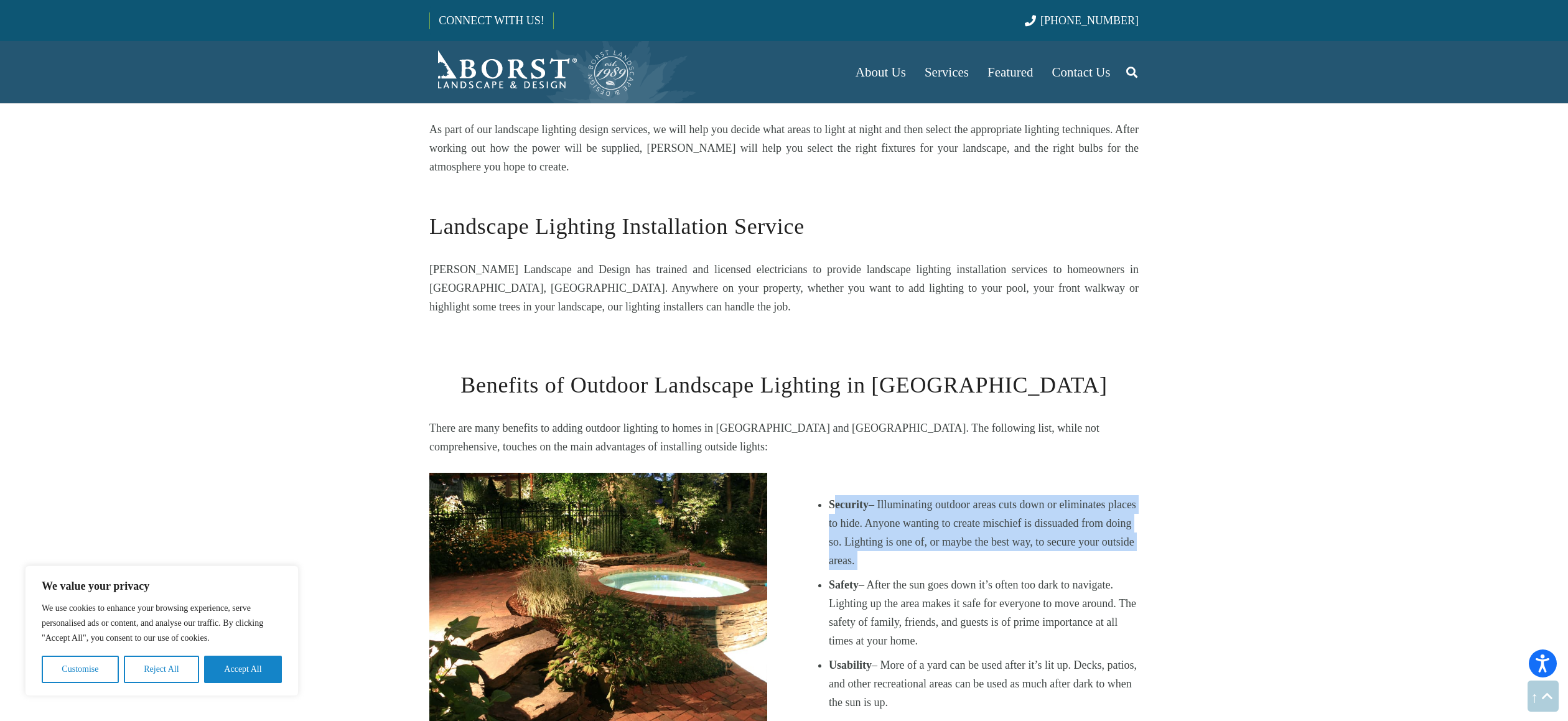
drag, startPoint x: 835, startPoint y: 445, endPoint x: 946, endPoint y: 518, distance: 132.9
click at [946, 518] on ul "Security – Illuminating outdoor areas cuts down or eliminates places to hide. A…" at bounding box center [984, 603] width 310 height 216
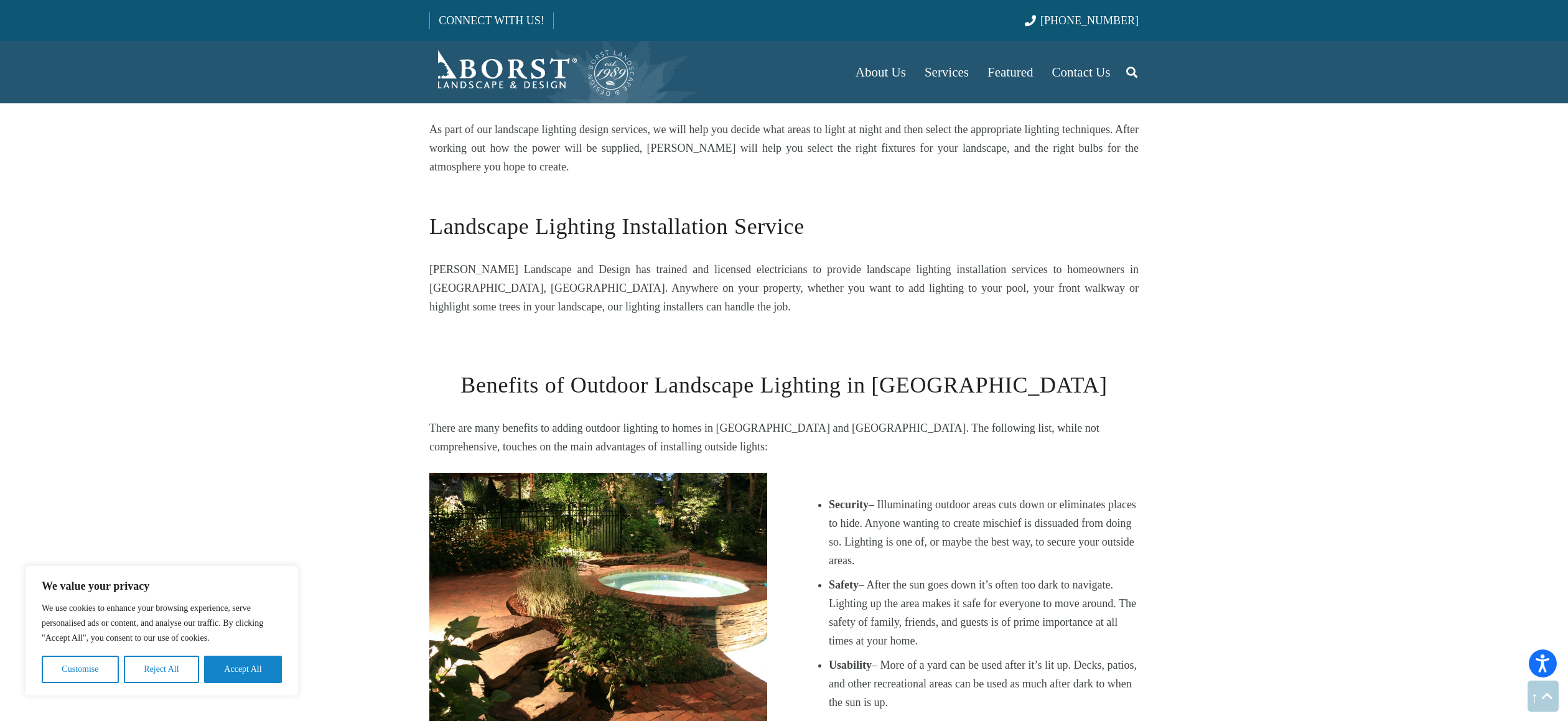
drag, startPoint x: 946, startPoint y: 518, endPoint x: 908, endPoint y: 494, distance: 44.9
click at [946, 518] on ul "Security – Illuminating outdoor areas cuts down or eliminates places to hide. A…" at bounding box center [984, 603] width 310 height 216
drag, startPoint x: 908, startPoint y: 494, endPoint x: 825, endPoint y: 446, distance: 95.9
click at [829, 495] on li "Security – Illuminating outdoor areas cuts down or eliminates places to hide. A…" at bounding box center [984, 532] width 310 height 75
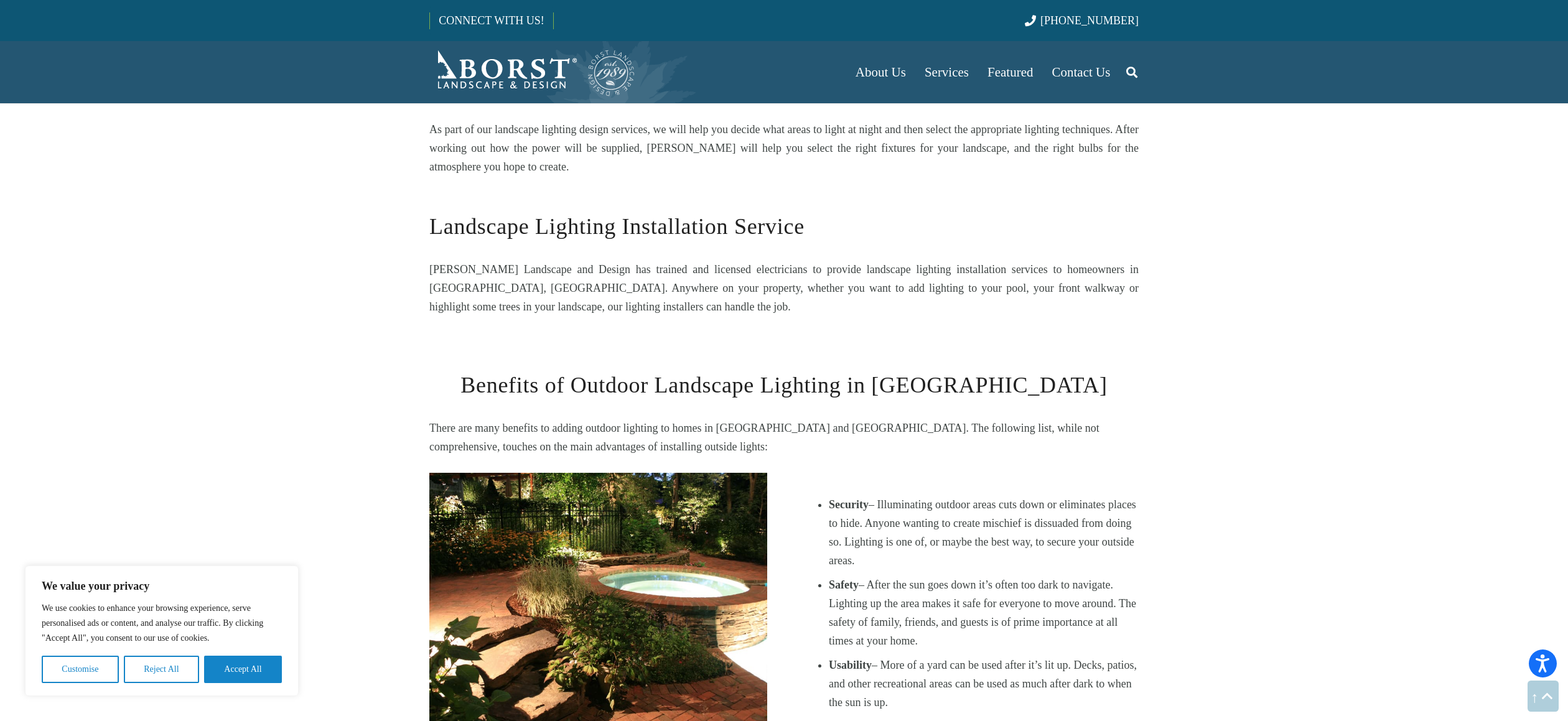
drag, startPoint x: 841, startPoint y: 453, endPoint x: 901, endPoint y: 505, distance: 79.4
click at [901, 505] on li "Security – Illuminating outdoor areas cuts down or eliminates places to hide. A…" at bounding box center [984, 532] width 310 height 75
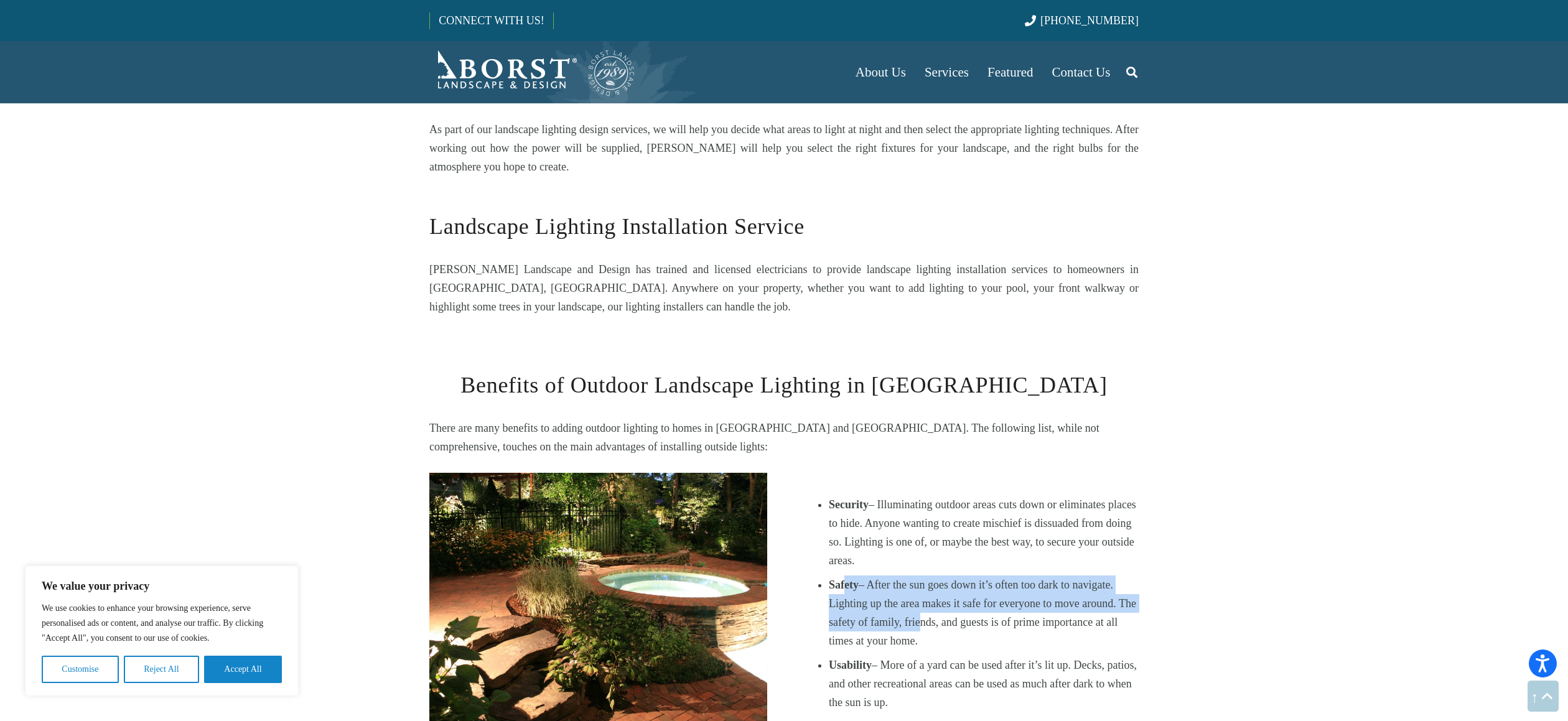
drag
click at [940, 591] on li "Safety – After the sun goes down it’s often too dark to navigate. Lighting up t…" at bounding box center [984, 612] width 310 height 75
click at [828, 512] on div "Security – Illuminating outdoor areas cuts down or eliminates places to hide. A…" at bounding box center [970, 603] width 338 height 216
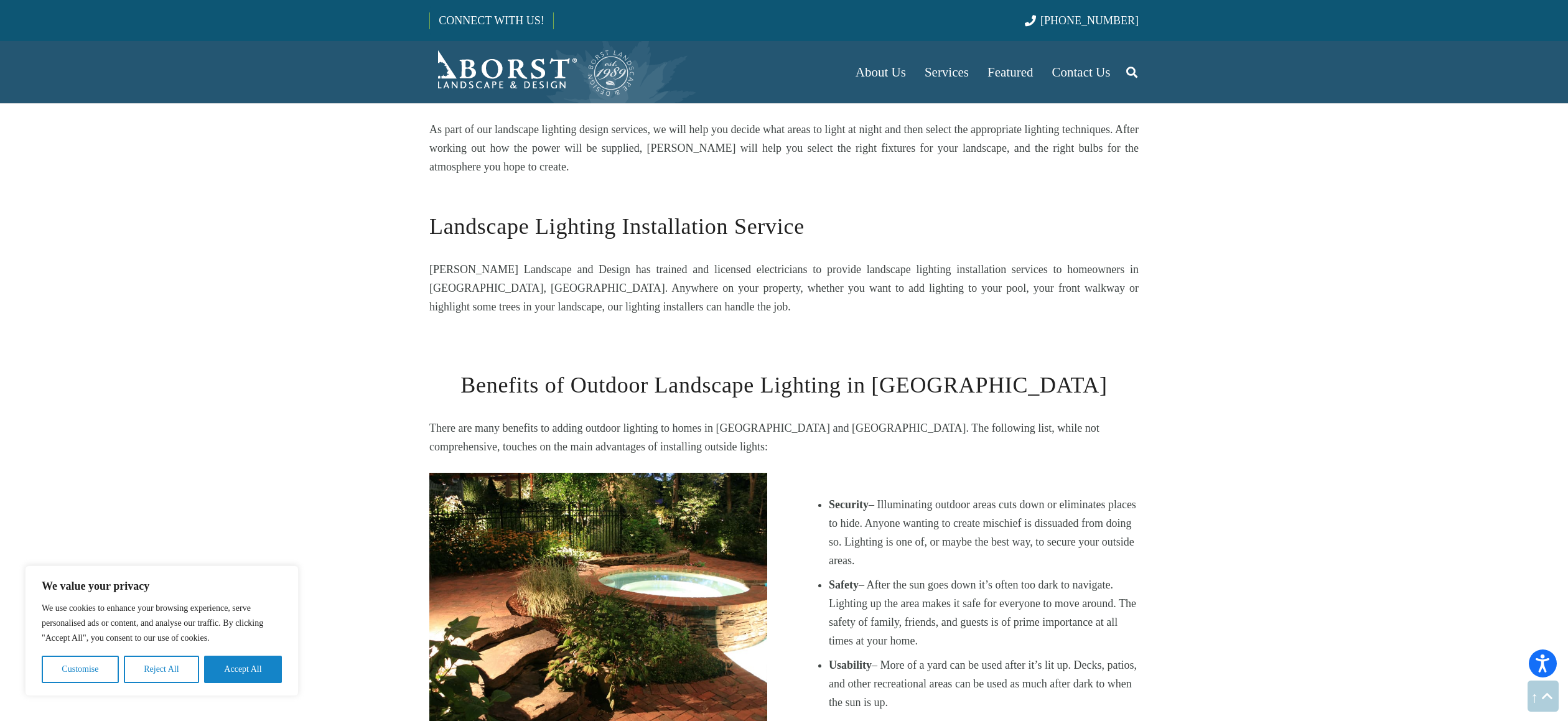
click at [828, 512] on div "Security – Illuminating outdoor areas cuts down or eliminates places to hide. A…" at bounding box center [970, 603] width 338 height 216
click at [947, 604] on ul "Security – Illuminating outdoor areas cuts down or eliminates places to hide. A…" at bounding box center [984, 603] width 310 height 216
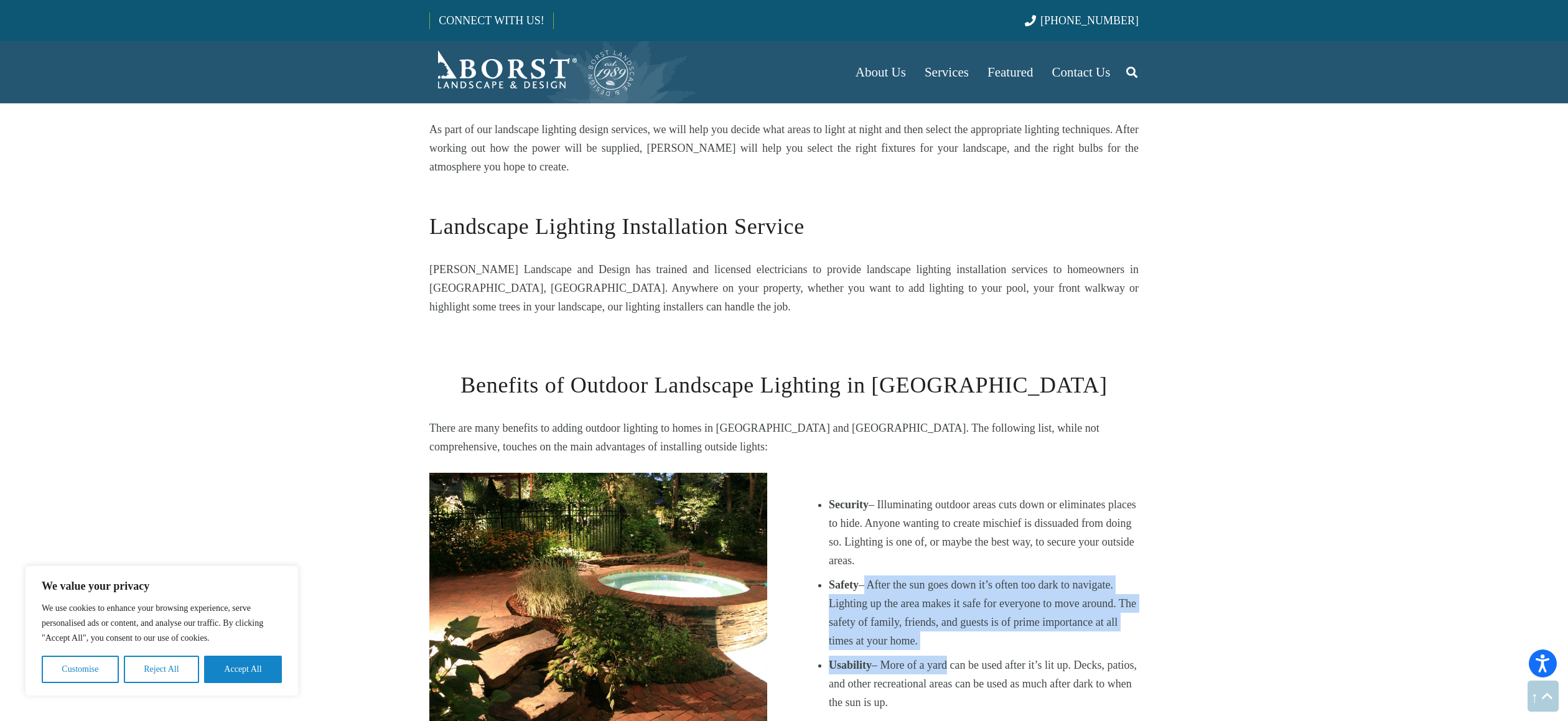
click at [947, 656] on li "Usability – More of a yard can be used after it’s lit up. Decks, patios, and ot…" at bounding box center [984, 683] width 310 height 56
click at [832, 656] on li "Usability – More of a yard can be used after it’s lit up. Decks, patios, and ot…" at bounding box center [984, 683] width 310 height 56
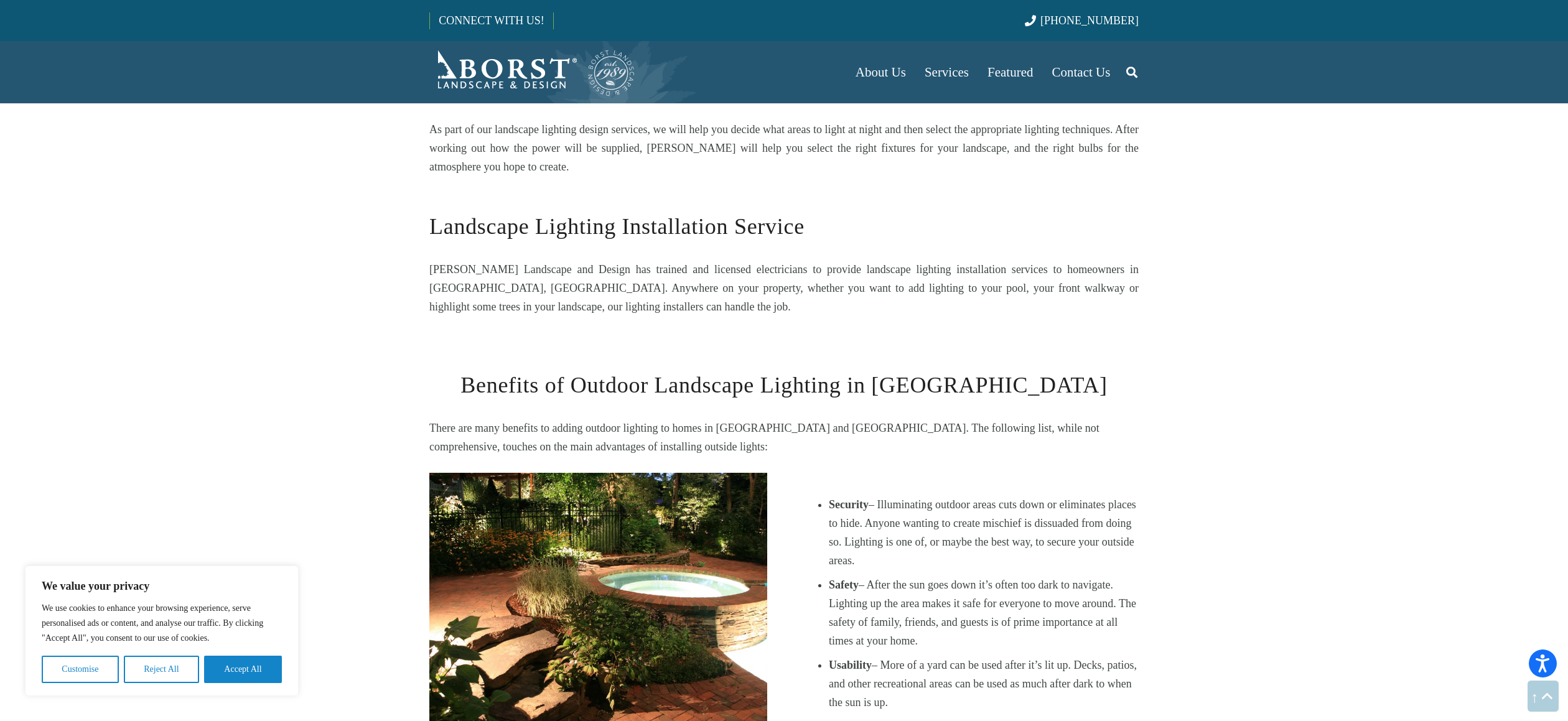
click at [833, 656] on li "Usability – More of a yard can be used after it’s lit up. Decks, patios, and ot…" at bounding box center [984, 683] width 310 height 56
click at [935, 656] on li "Usability – More of a yard can be used after it’s lit up. Decks, patios, and ot…" at bounding box center [984, 683] width 310 height 56
click at [936, 656] on li "Usability – More of a yard can be used after it’s lit up. Decks, patios, and ot…" at bounding box center [984, 683] width 310 height 56
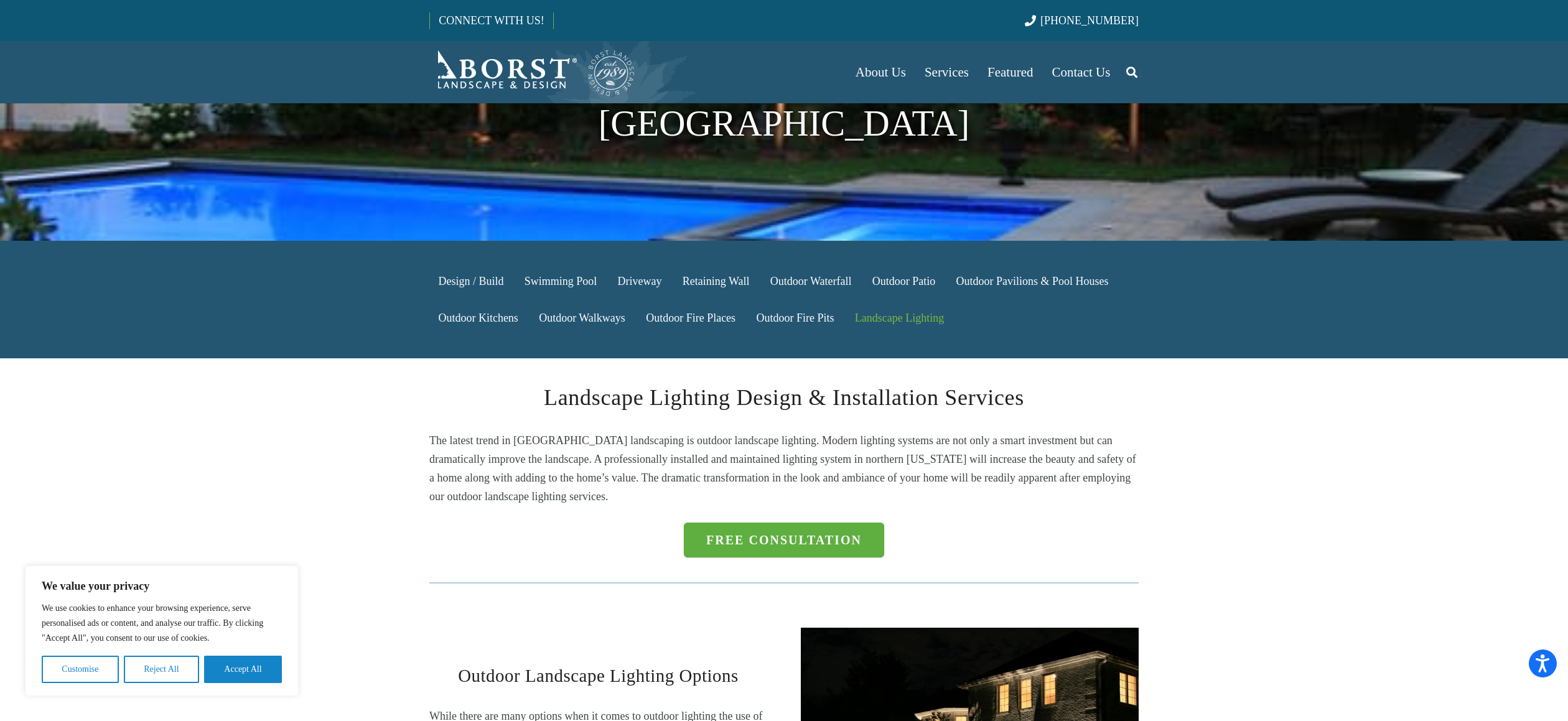
scroll to position [0, 0]
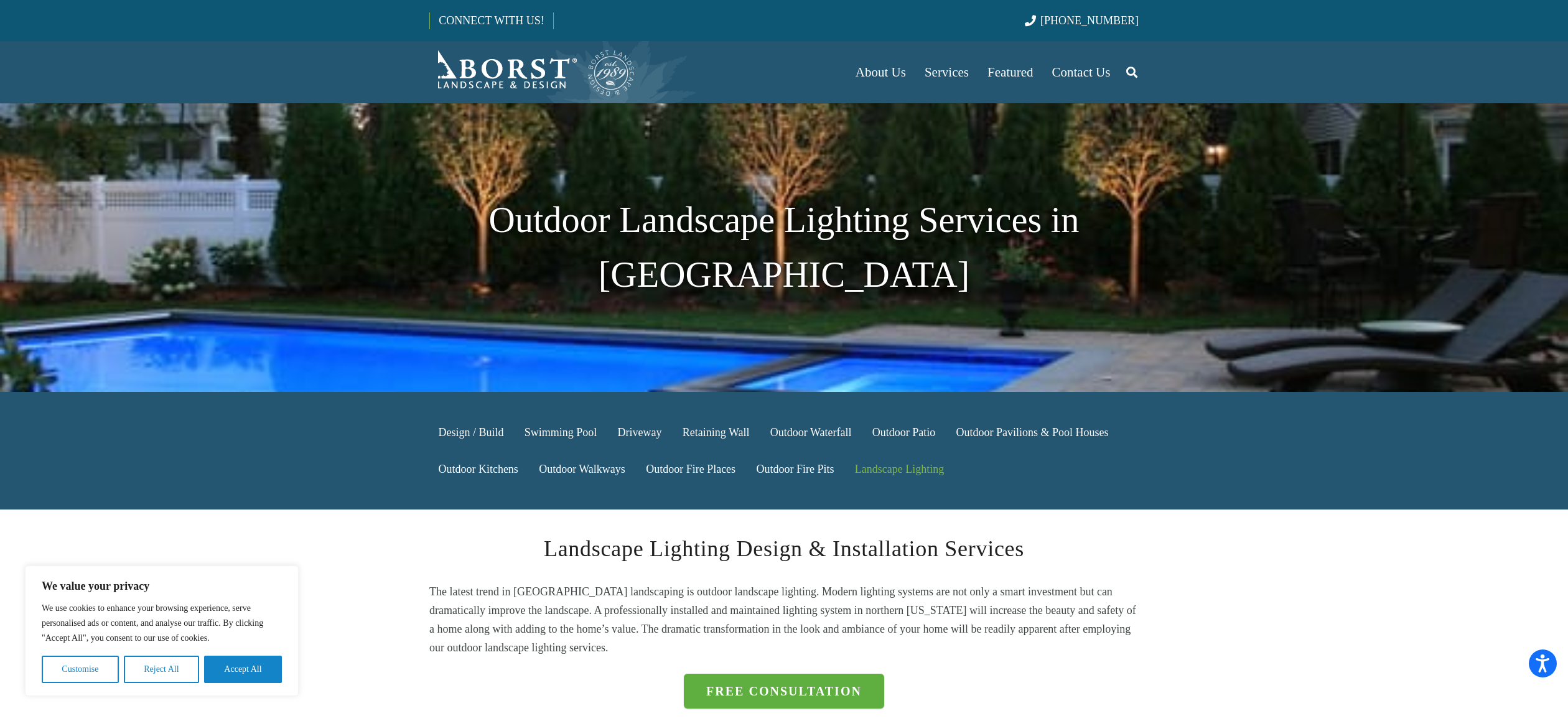
click at [538, 81] on img "Borst-Logo" at bounding box center [532, 72] width 206 height 50
